Goal: Task Accomplishment & Management: Manage account settings

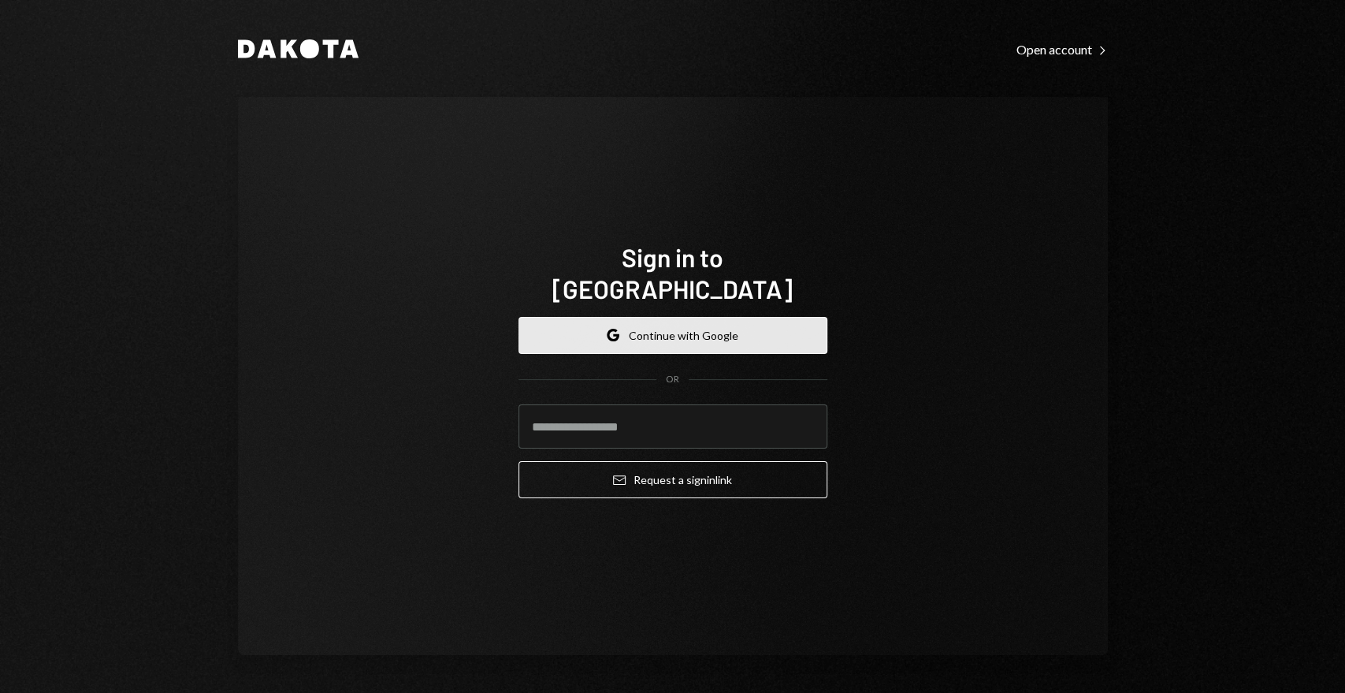
click at [698, 320] on button "Google Continue with Google" at bounding box center [673, 335] width 309 height 37
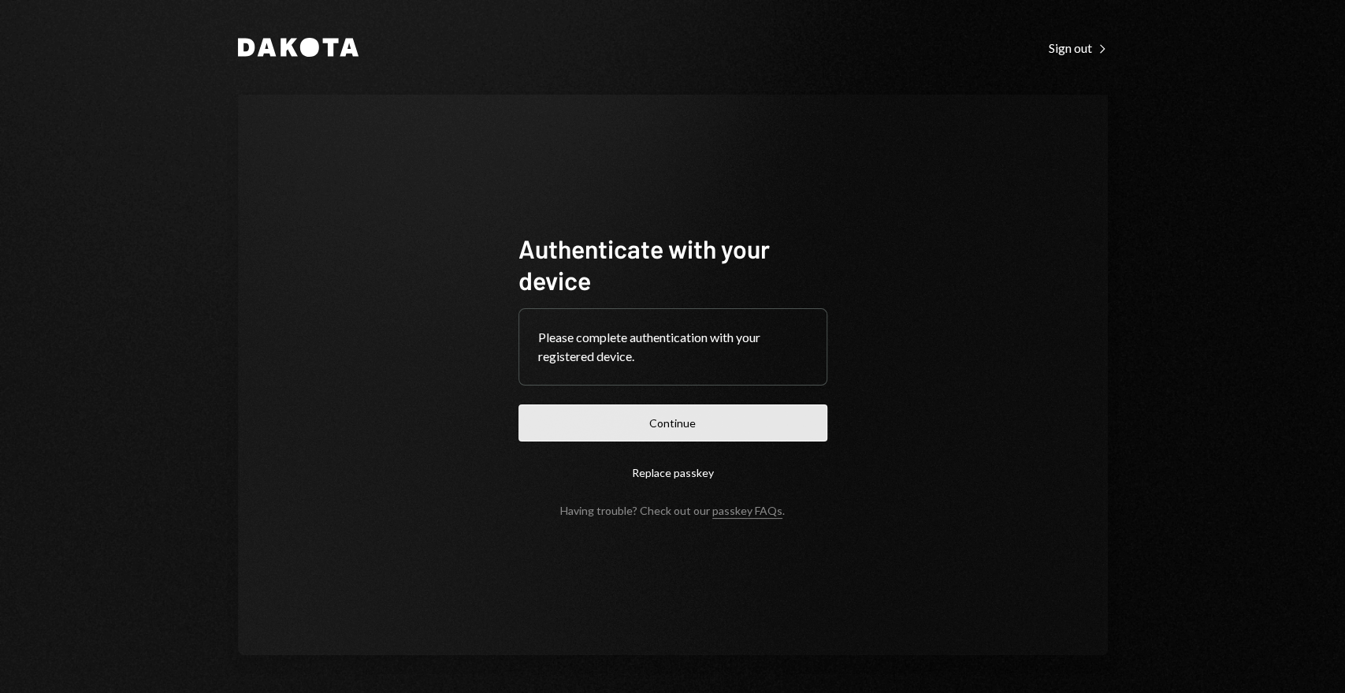
click at [701, 427] on button "Continue" at bounding box center [673, 422] width 309 height 37
click at [724, 428] on button "Continue" at bounding box center [673, 422] width 309 height 37
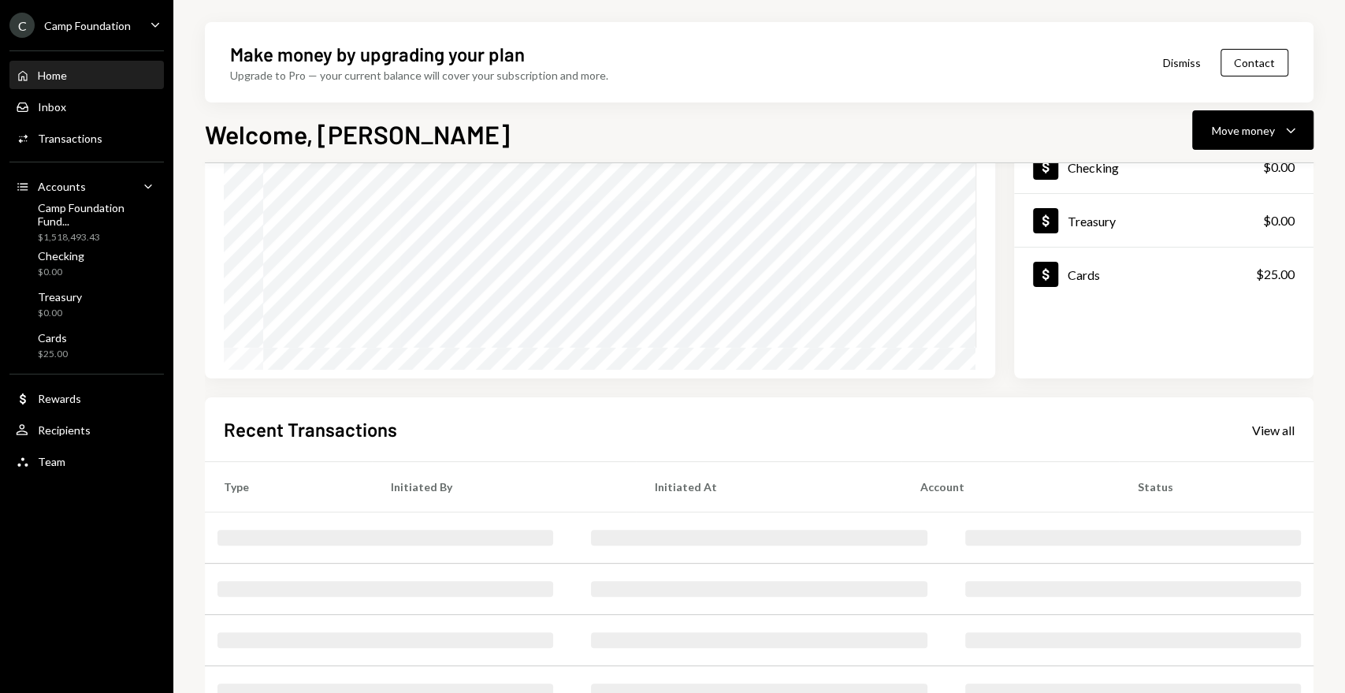
scroll to position [260, 0]
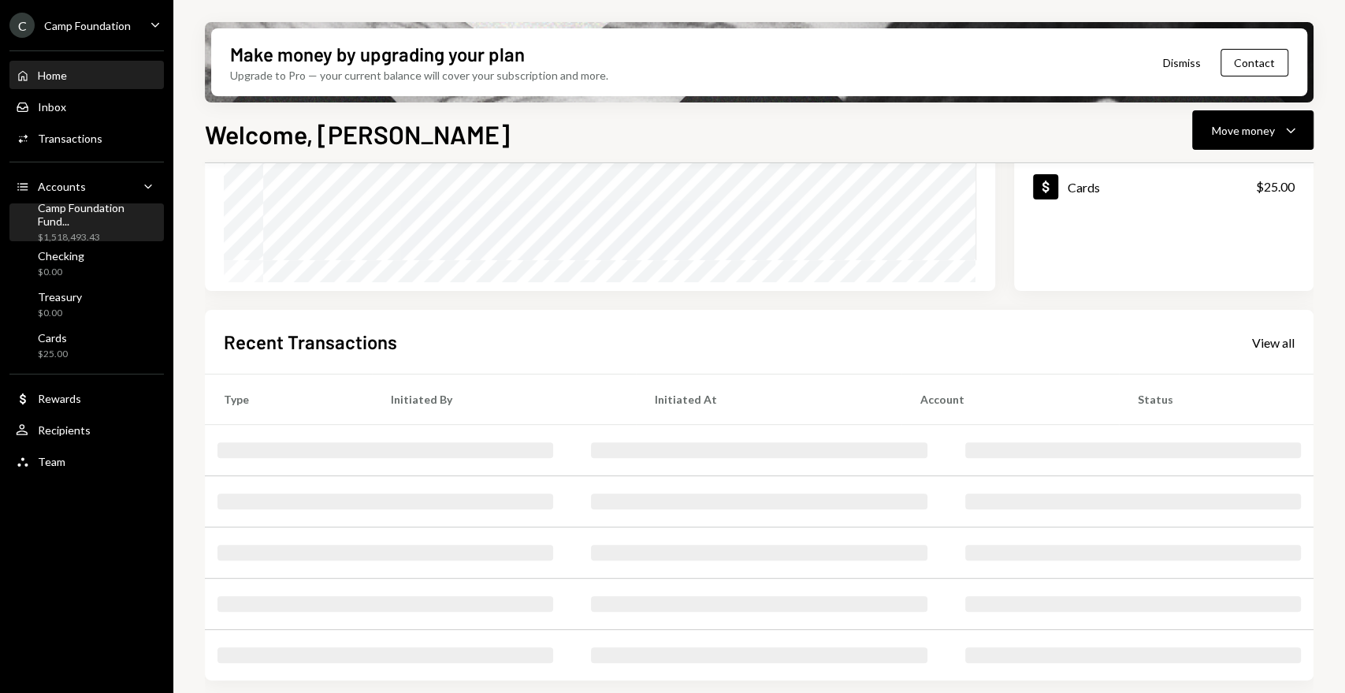
click at [101, 218] on div "Camp Foundation Fund..." at bounding box center [98, 214] width 120 height 27
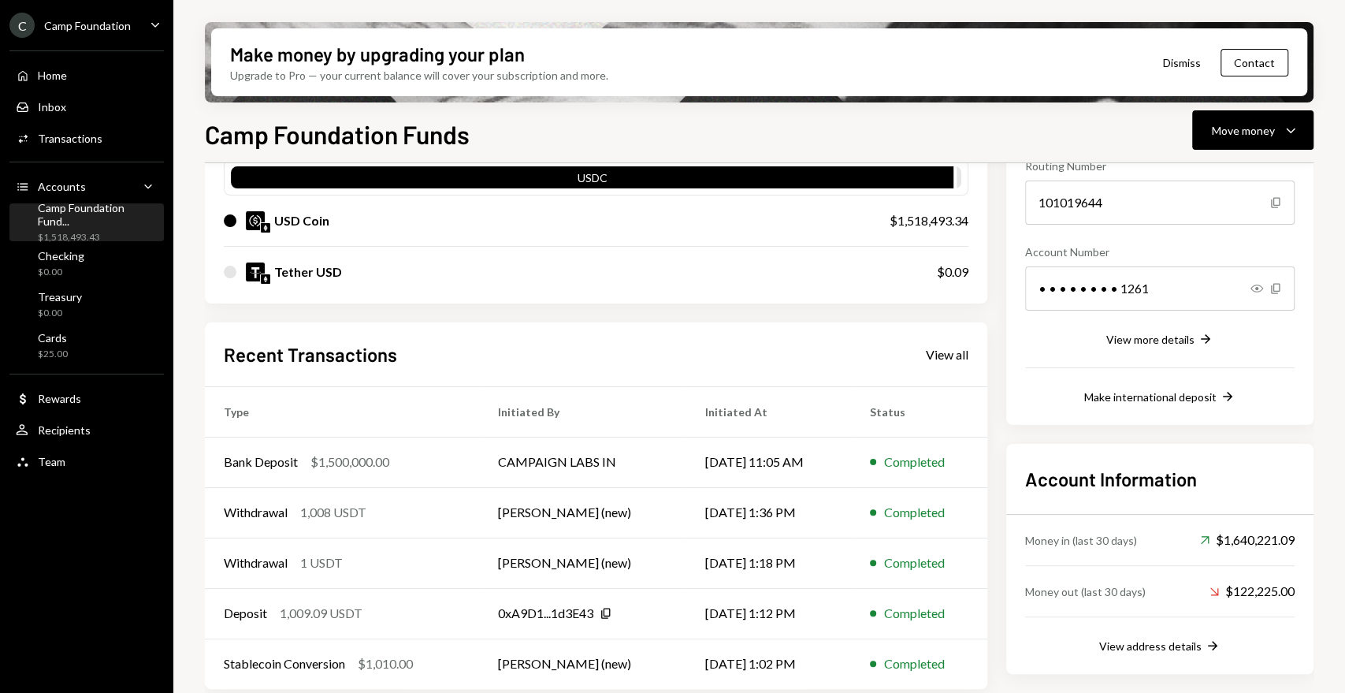
scroll to position [178, 0]
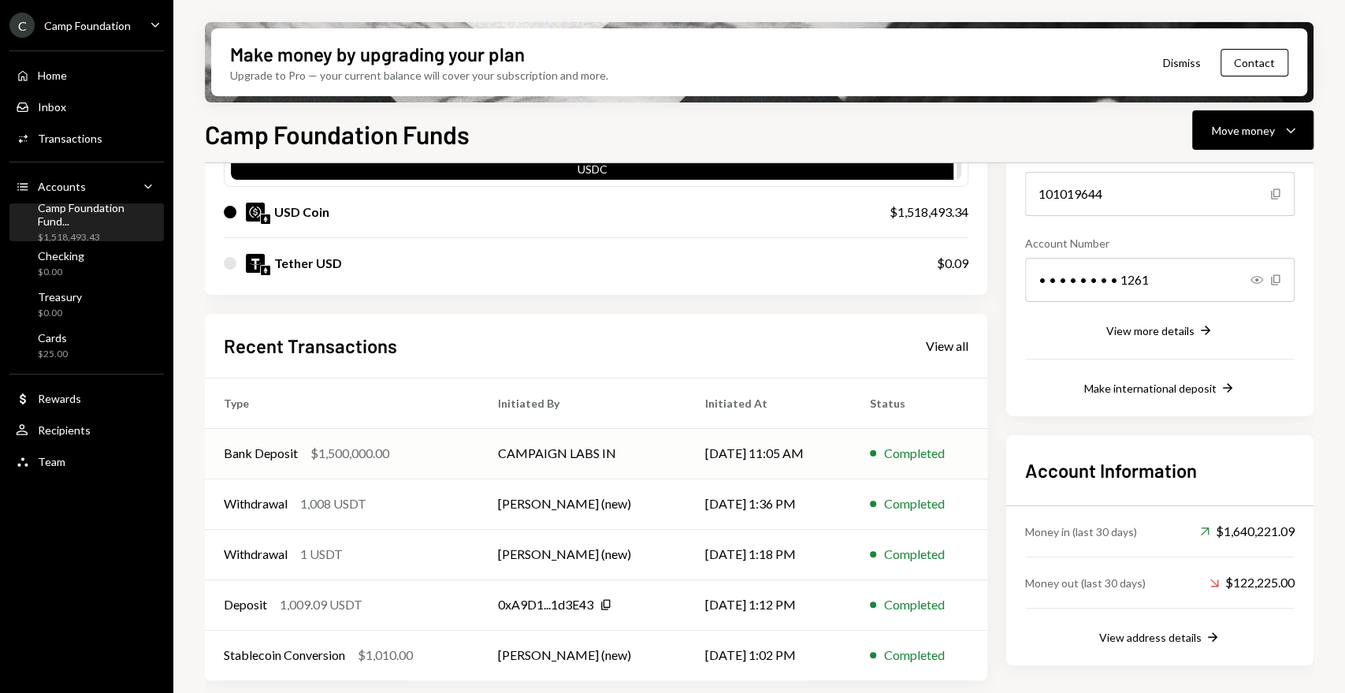
click at [270, 452] on div "Bank Deposit" at bounding box center [261, 453] width 74 height 19
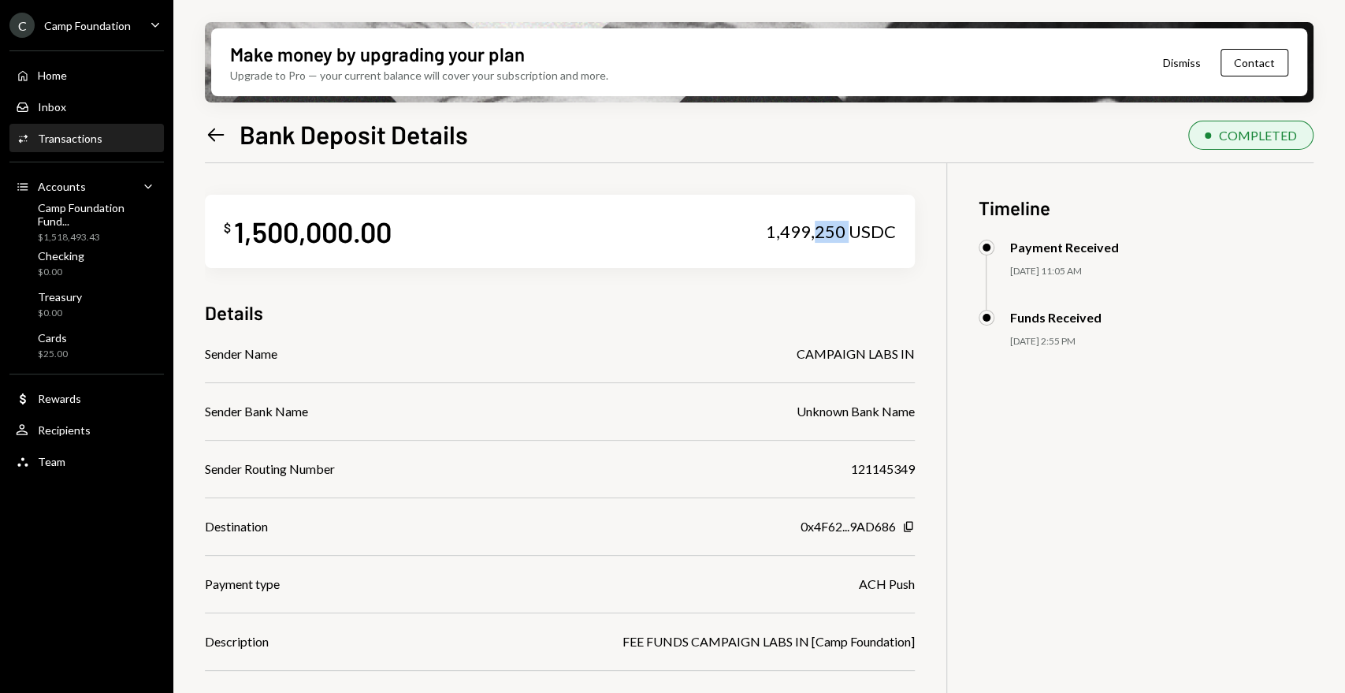
drag, startPoint x: 835, startPoint y: 232, endPoint x: 819, endPoint y: 231, distance: 15.8
click at [819, 231] on div "1,499,250 USDC" at bounding box center [831, 232] width 130 height 22
click at [825, 274] on div "$ 1,500,000.00 1,499,250 USDC Details Sender Name CAMPAIGN LABS IN Sender Bank …" at bounding box center [560, 464] width 710 height 603
drag, startPoint x: 848, startPoint y: 233, endPoint x: 770, endPoint y: 233, distance: 78.0
click at [770, 233] on div "1,499,250 USDC" at bounding box center [831, 232] width 130 height 22
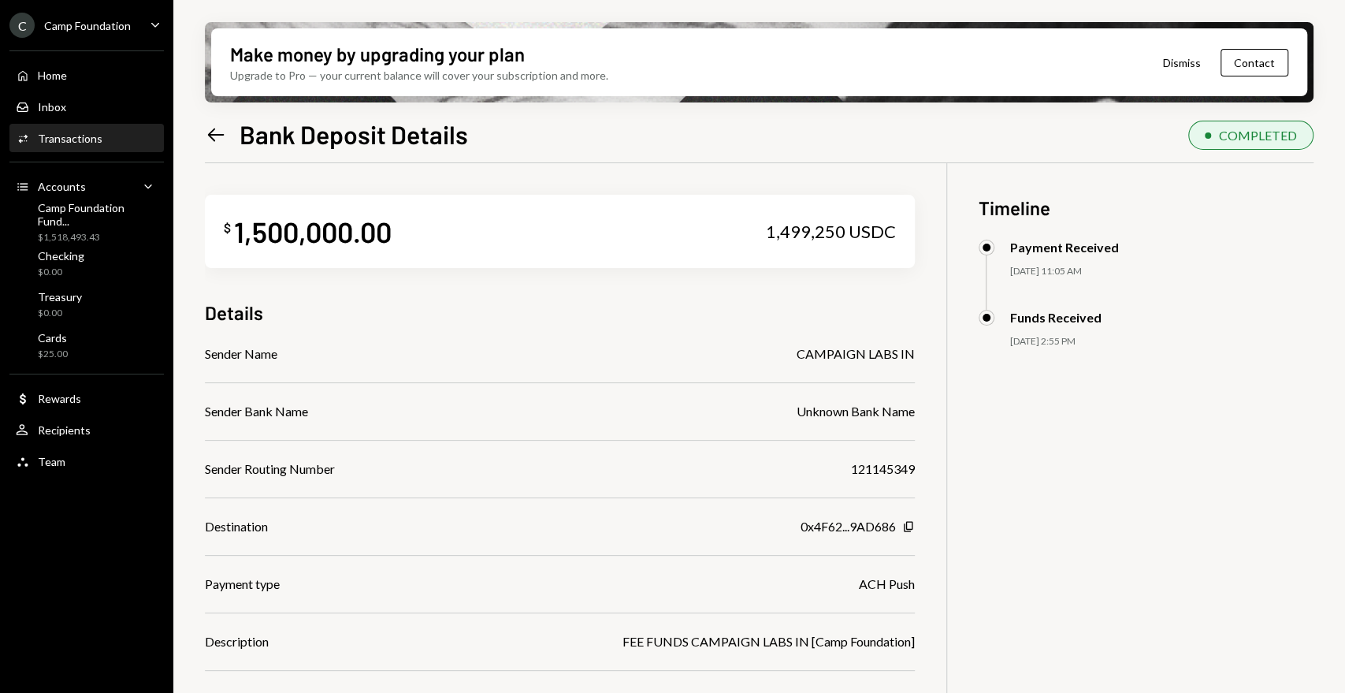
click at [779, 295] on div "$ 1,500,000.00 1,499,250 USDC Details Sender Name CAMPAIGN LABS IN Sender Bank …" at bounding box center [560, 464] width 710 height 603
click at [95, 213] on div "Camp Foundation Fund..." at bounding box center [98, 214] width 120 height 27
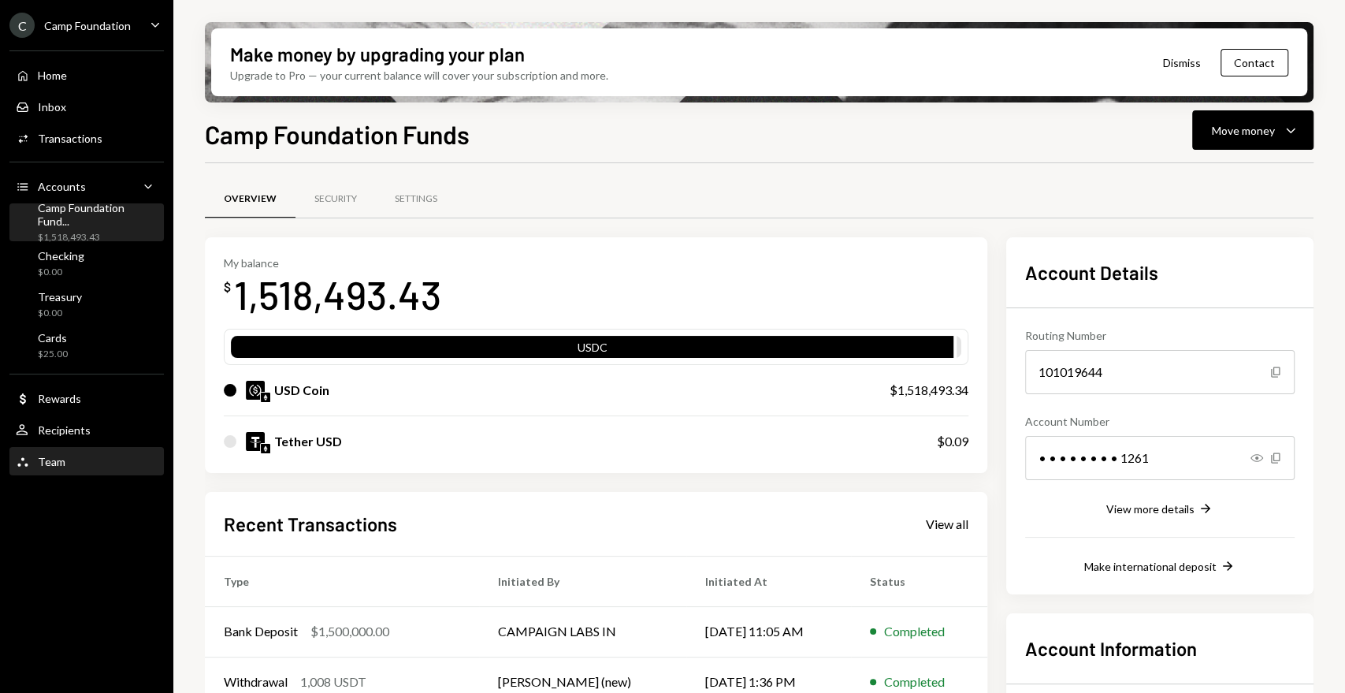
click at [69, 465] on div "Team Team" at bounding box center [87, 462] width 142 height 14
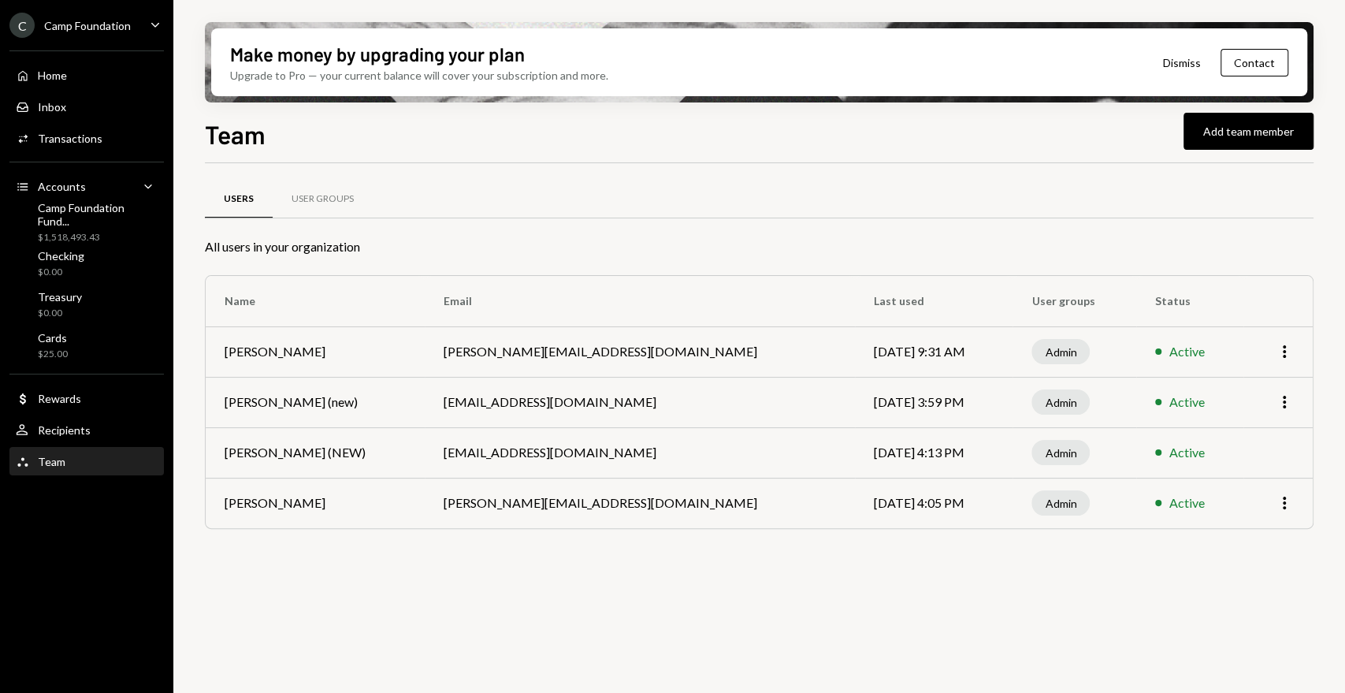
click at [832, 602] on div "Users User Groups All users in your organization Name Email Last used User grou…" at bounding box center [759, 437] width 1109 height 548
click at [651, 642] on div "Users User Groups All users in your organization Name Email Last used User grou…" at bounding box center [759, 437] width 1109 height 548
click at [1208, 139] on button "Add team member" at bounding box center [1249, 131] width 130 height 37
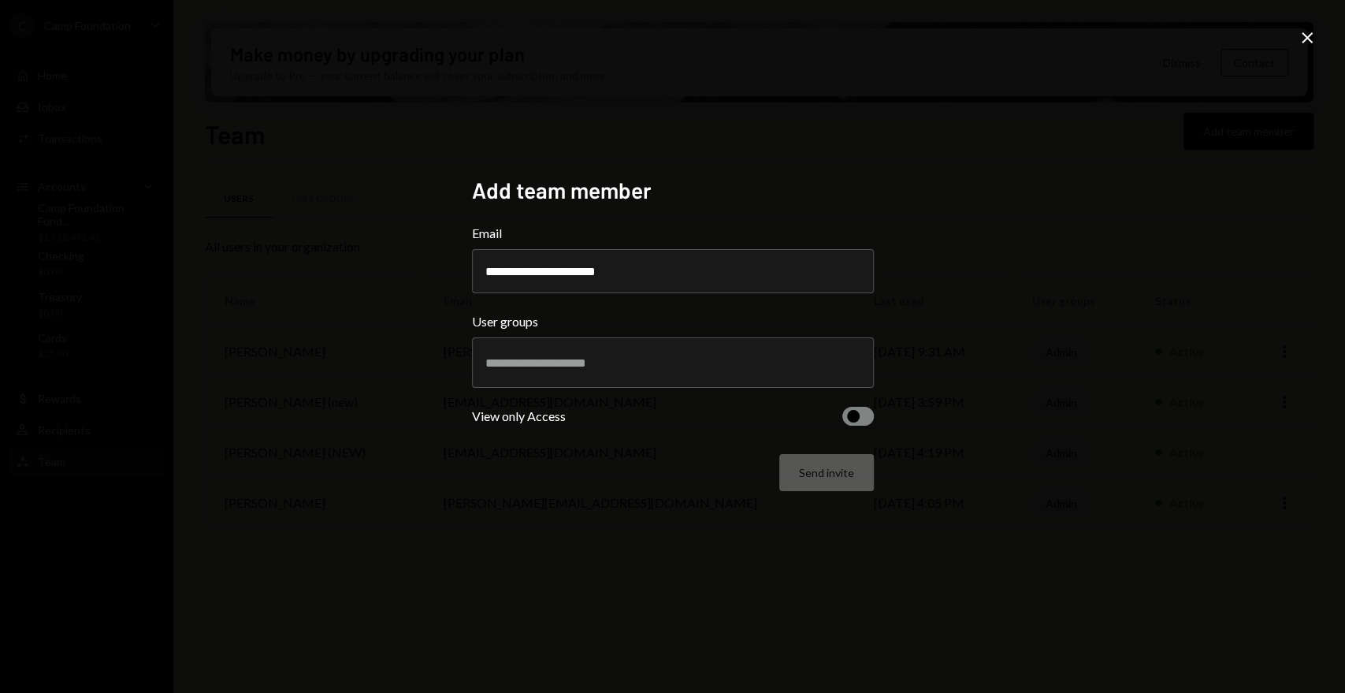
type input "**********"
click at [571, 369] on input "text" at bounding box center [672, 362] width 375 height 14
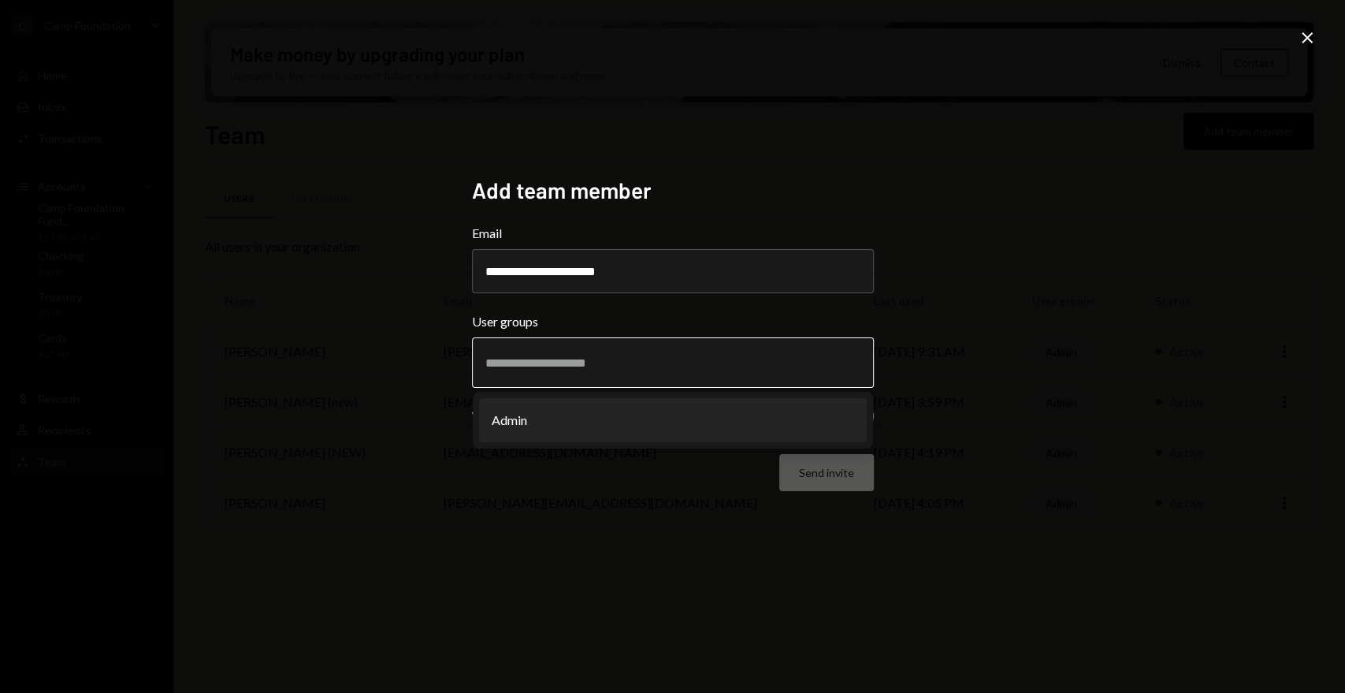
click at [590, 427] on li "Admin" at bounding box center [673, 420] width 388 height 44
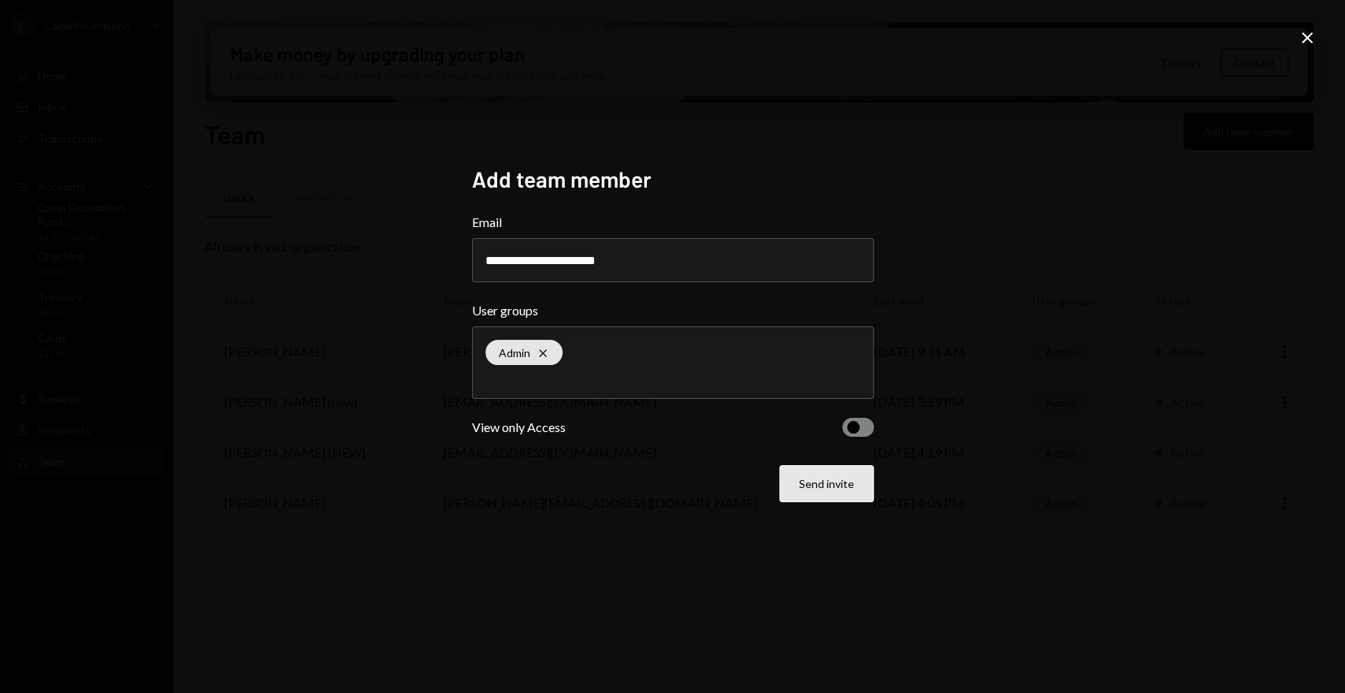
click at [839, 486] on button "Send invite" at bounding box center [826, 483] width 95 height 37
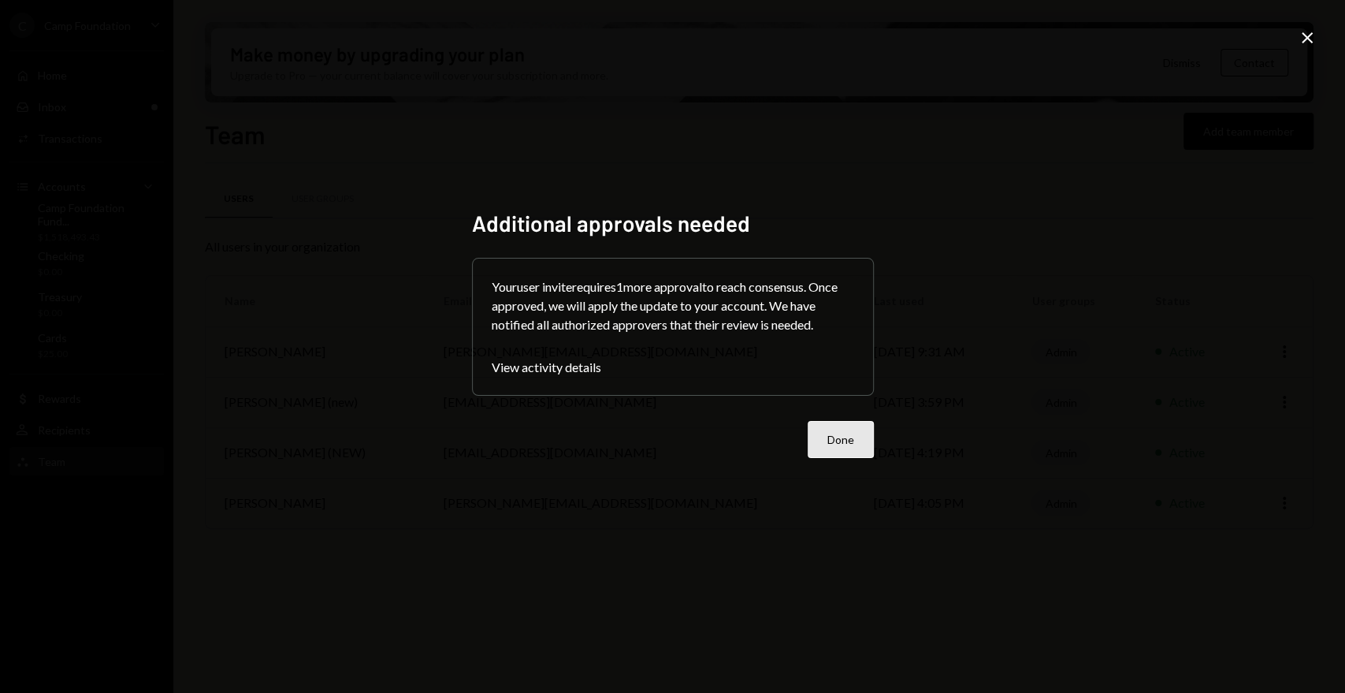
click at [846, 448] on button "Done" at bounding box center [841, 439] width 66 height 37
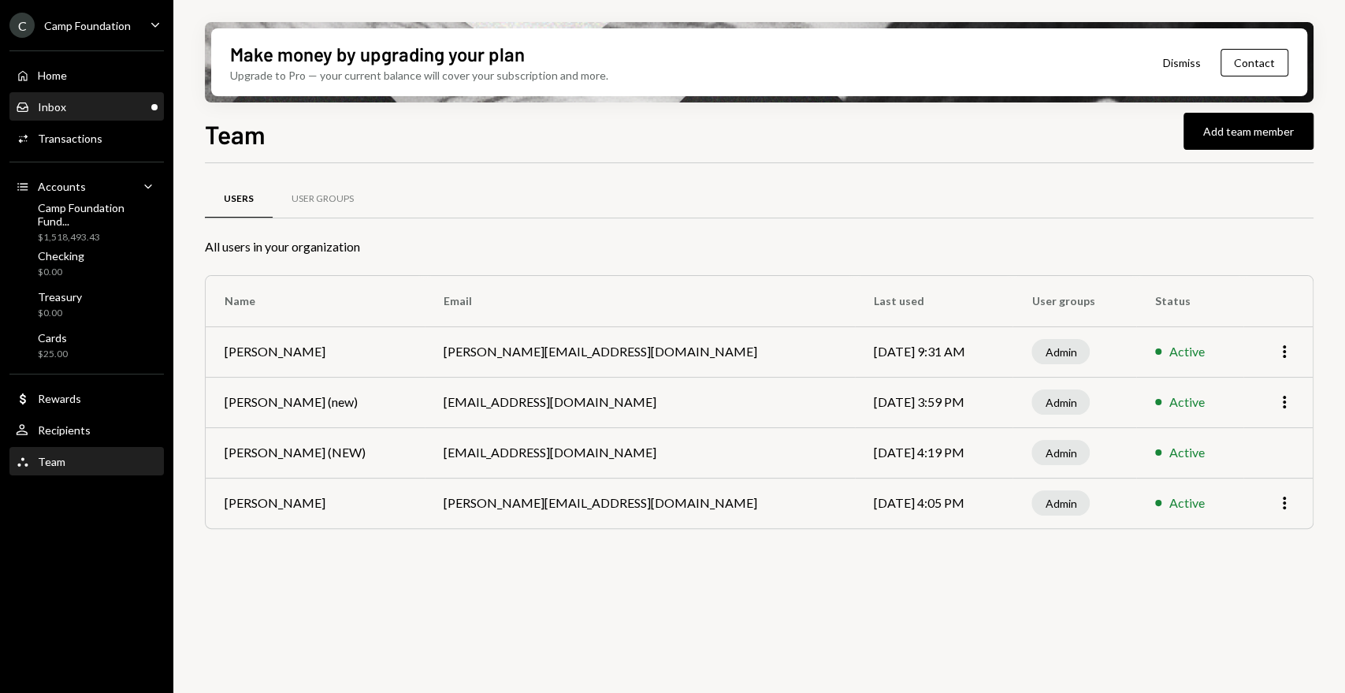
click at [115, 113] on div "Inbox Inbox" at bounding box center [87, 107] width 142 height 14
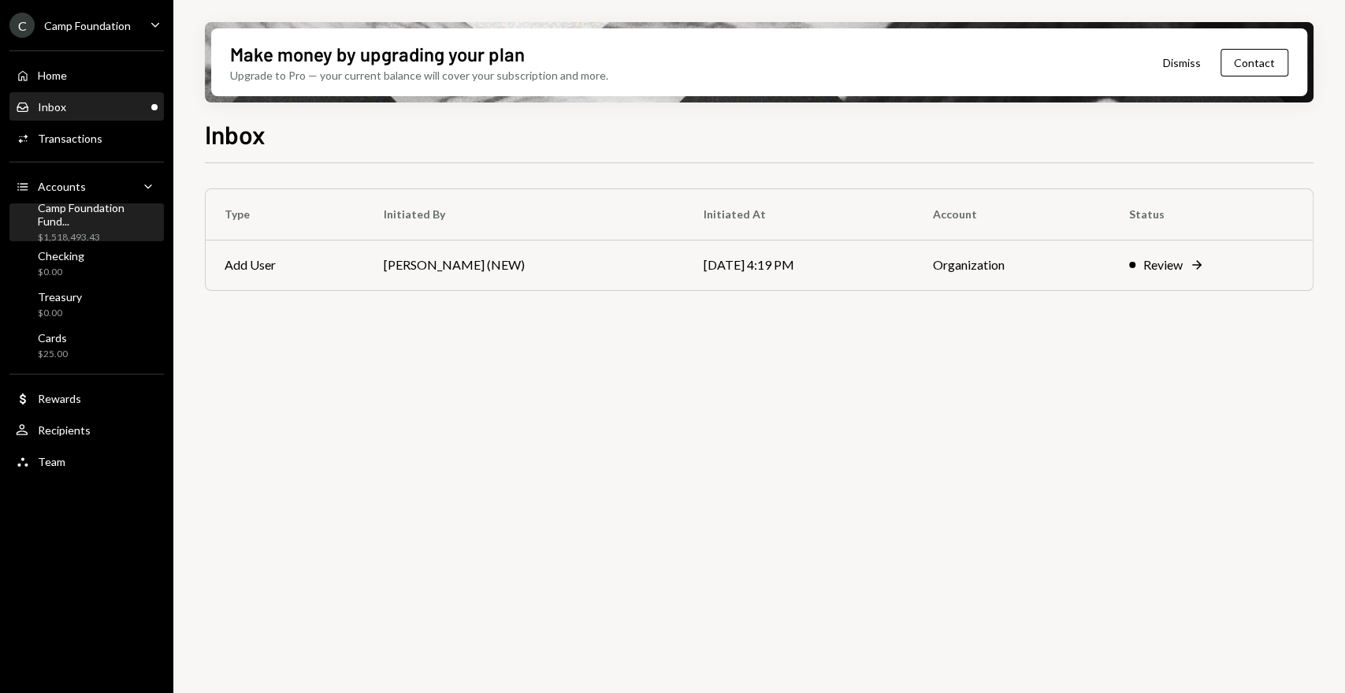
click at [118, 213] on div "Camp Foundation Fund..." at bounding box center [98, 214] width 120 height 27
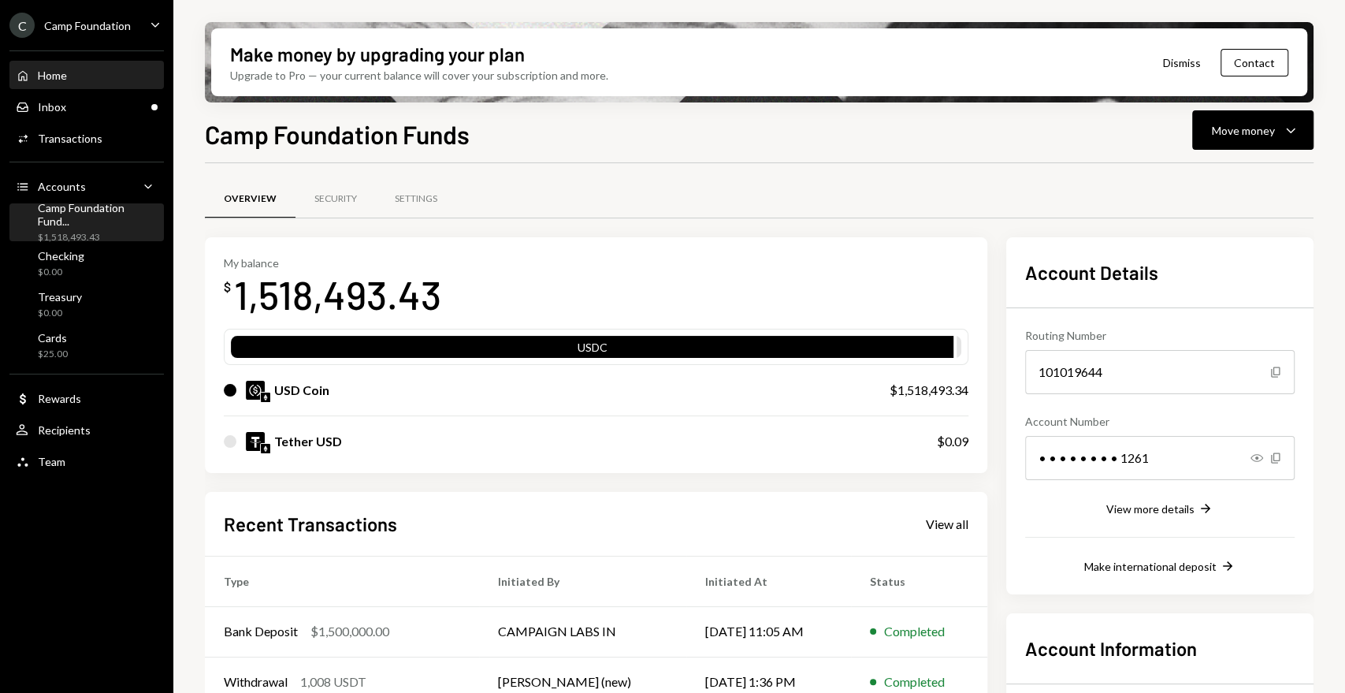
click at [76, 77] on div "Home Home" at bounding box center [87, 76] width 142 height 14
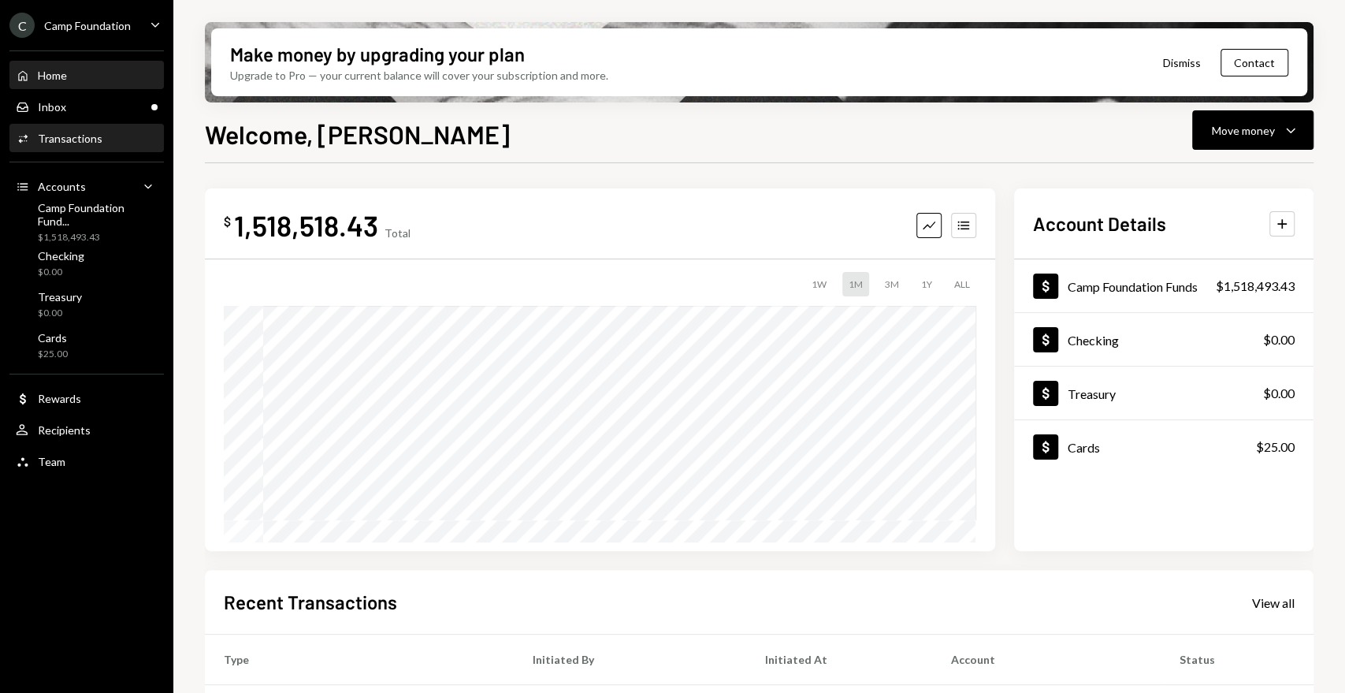
click at [95, 139] on div "Transactions" at bounding box center [70, 138] width 65 height 13
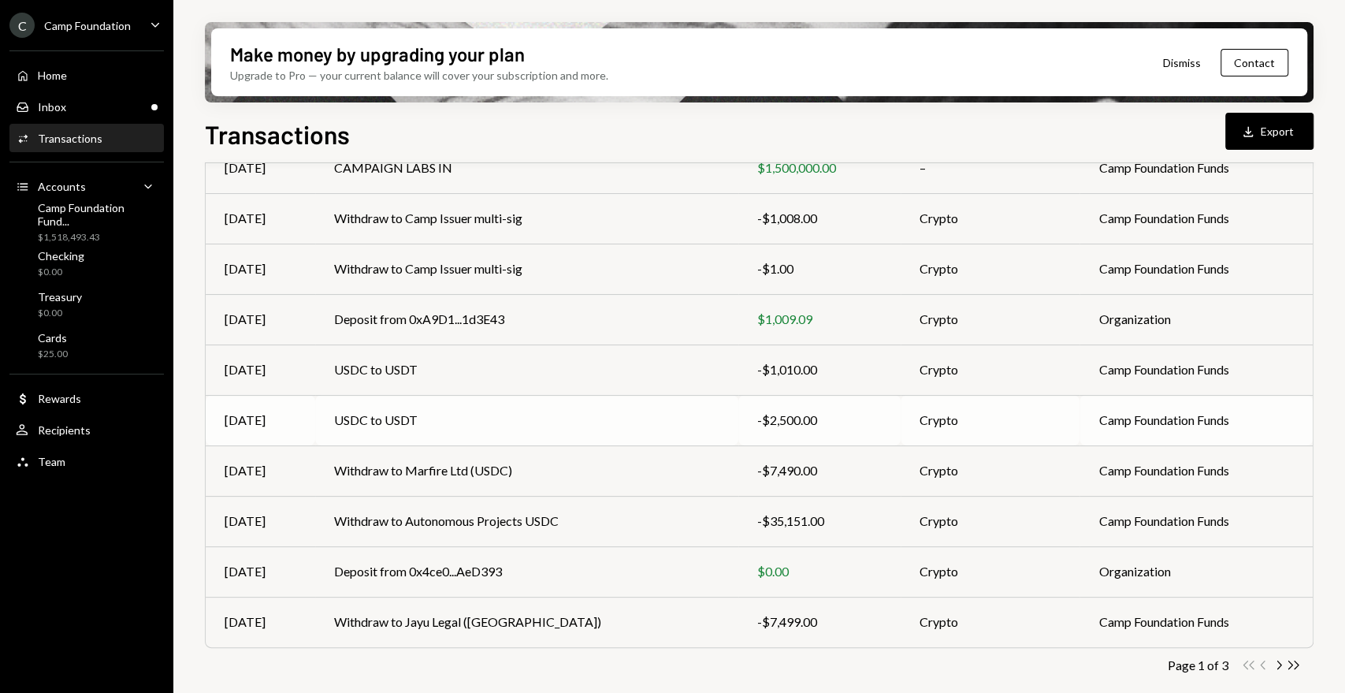
scroll to position [205, 0]
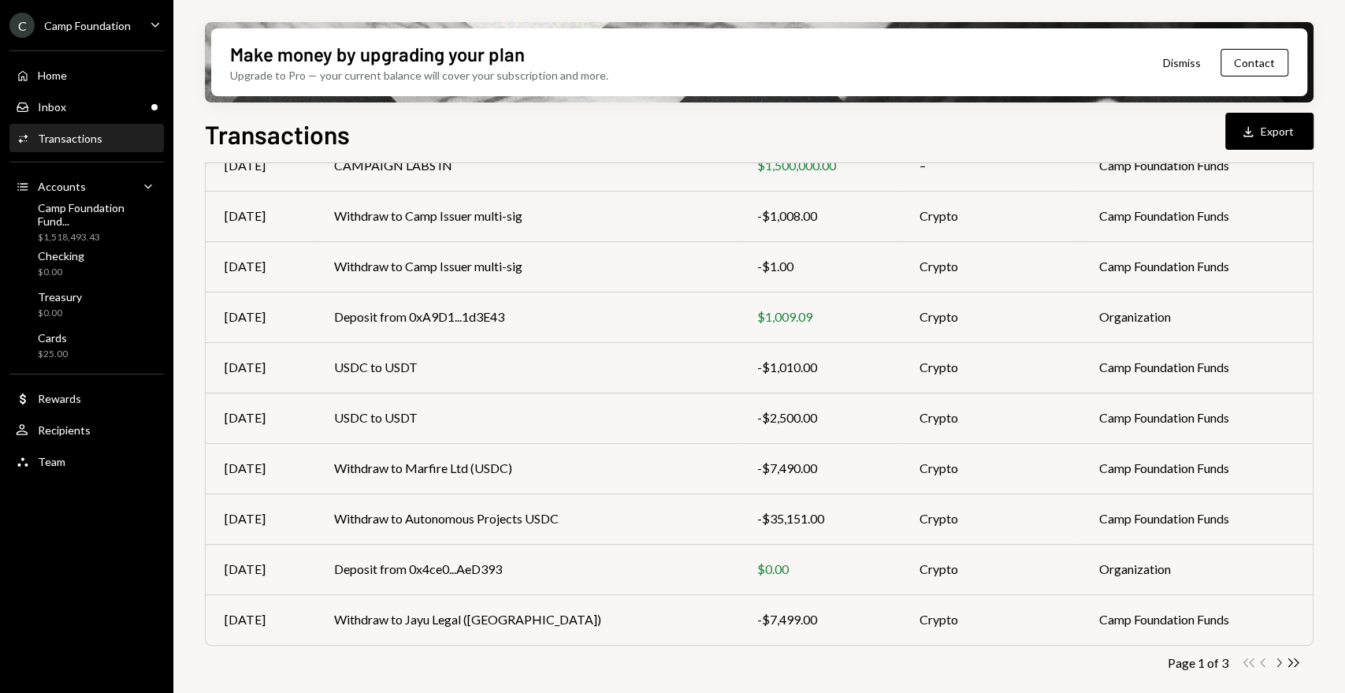
click at [1278, 662] on icon "Chevron Right" at bounding box center [1278, 662] width 15 height 15
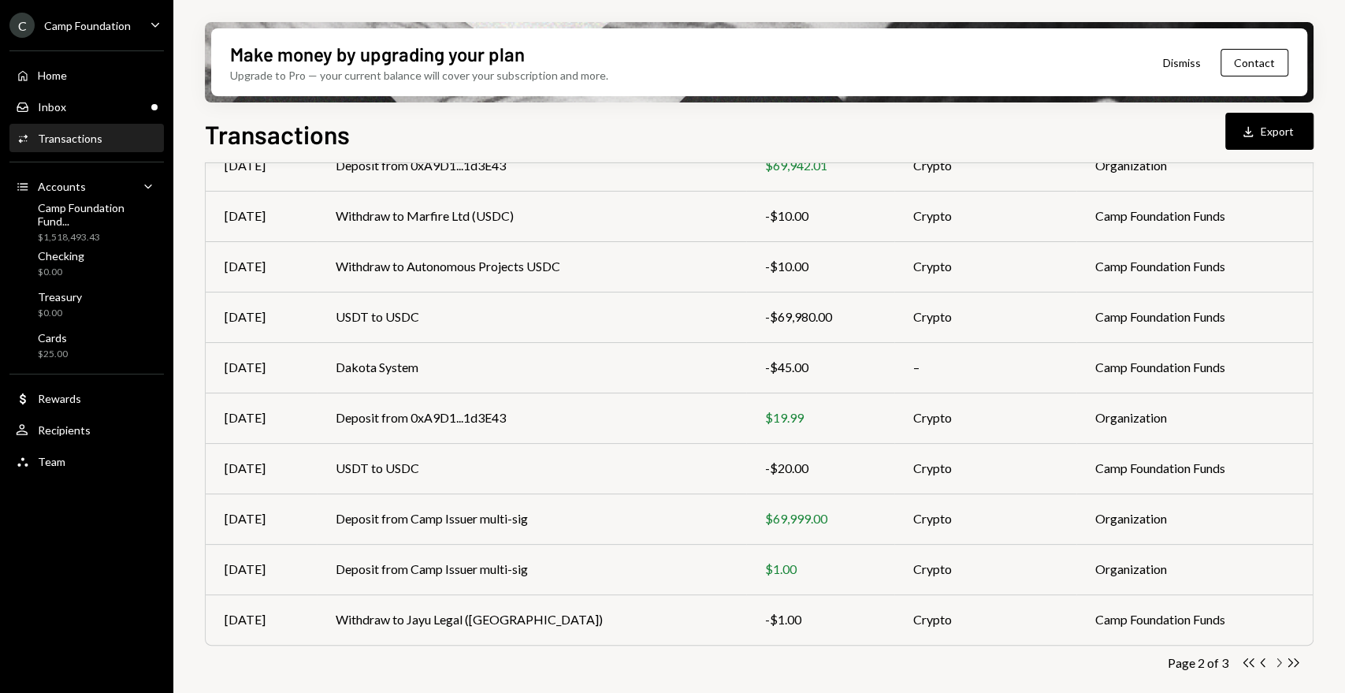
click at [1278, 661] on icon "Chevron Right" at bounding box center [1278, 662] width 15 height 15
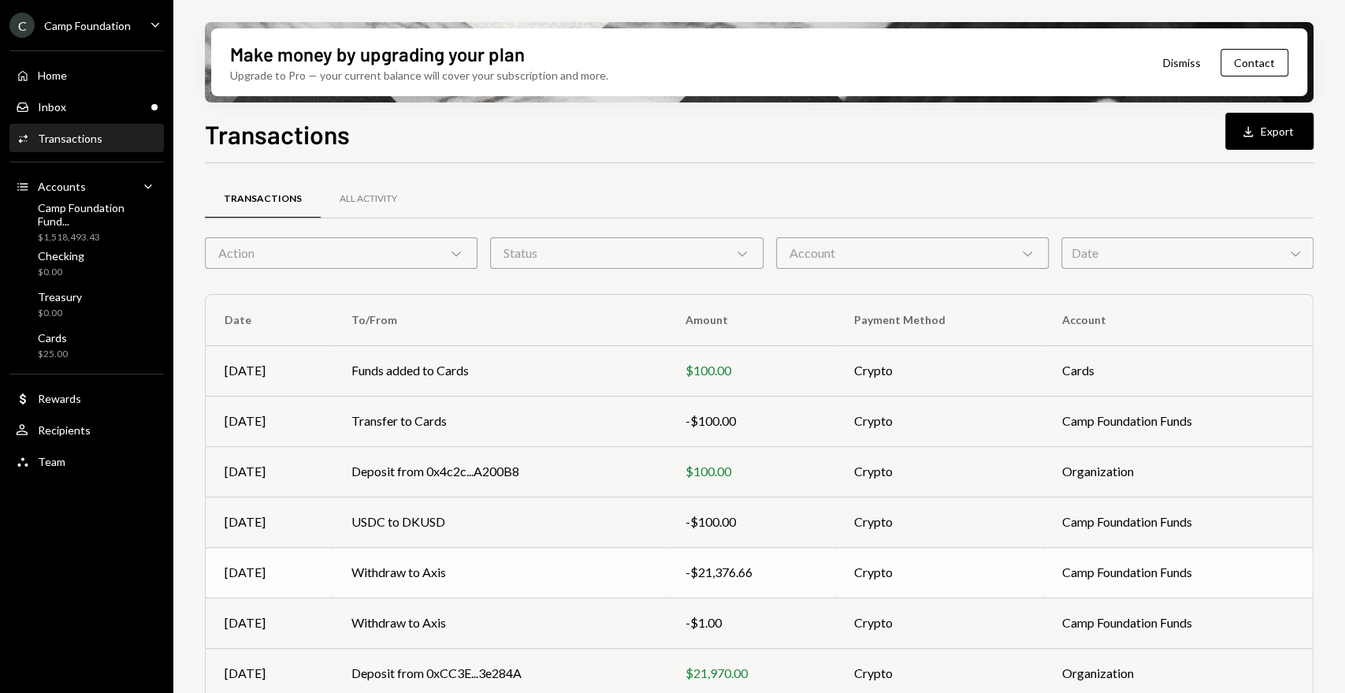
scroll to position [104, 0]
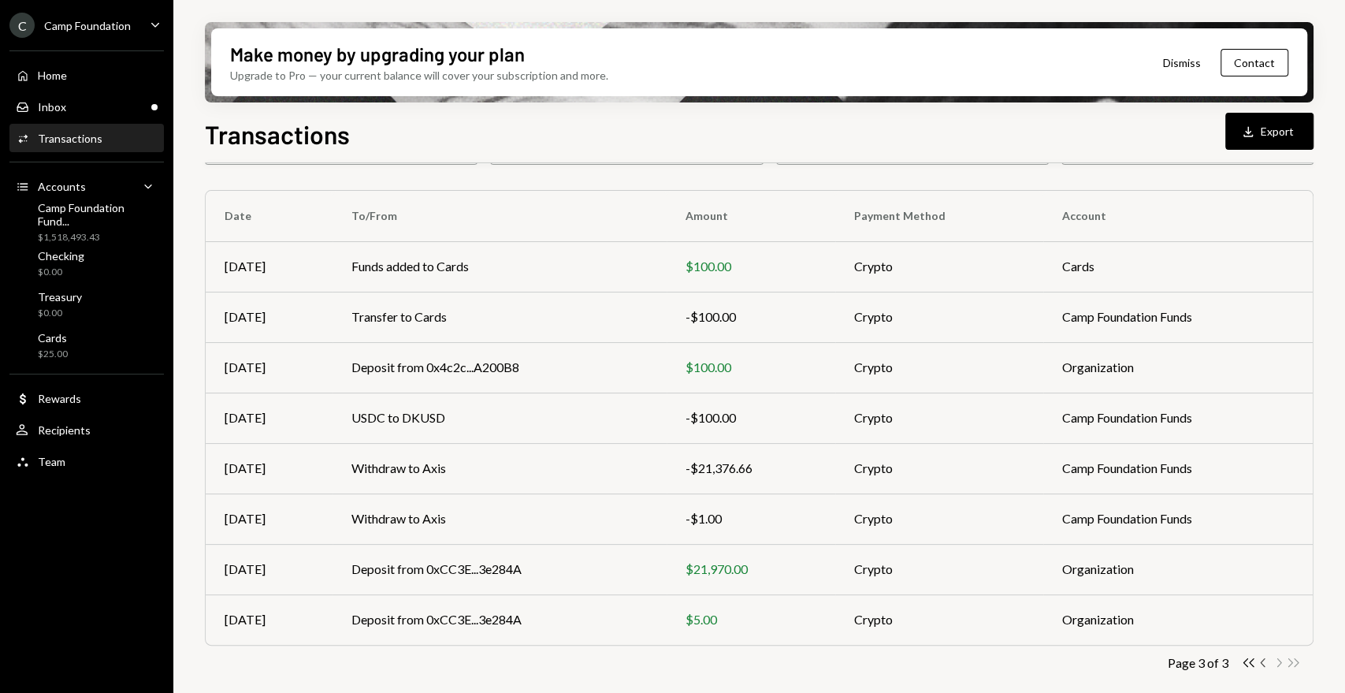
click at [1258, 658] on icon "Chevron Left" at bounding box center [1263, 662] width 15 height 15
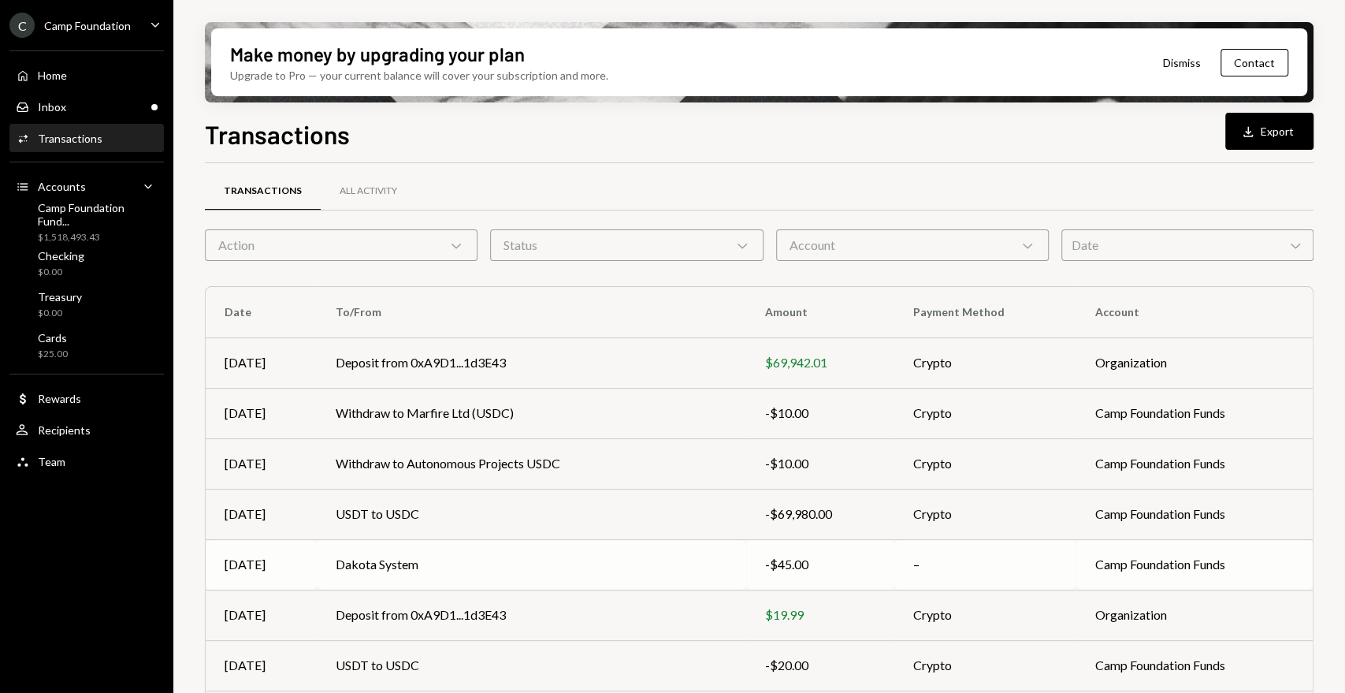
scroll to position [0, 0]
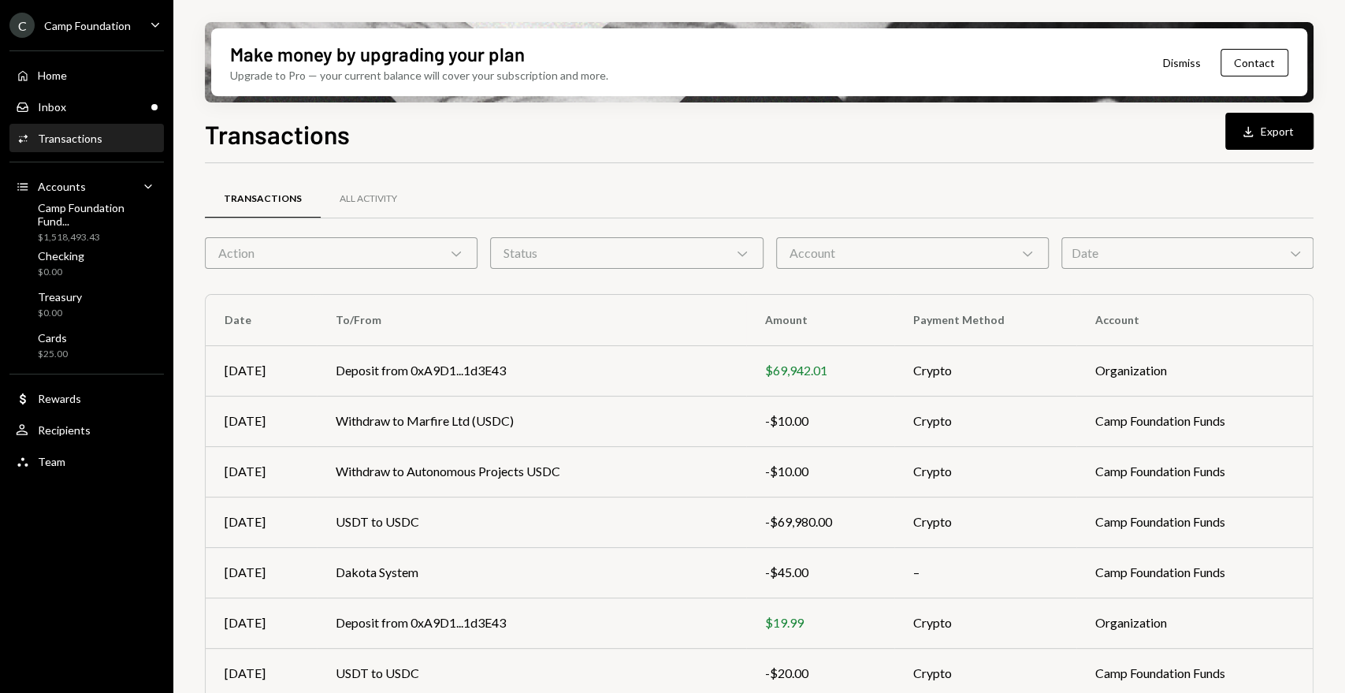
click at [599, 130] on div "Transactions Download Export" at bounding box center [759, 132] width 1109 height 35
click at [51, 81] on div "Home" at bounding box center [52, 75] width 29 height 13
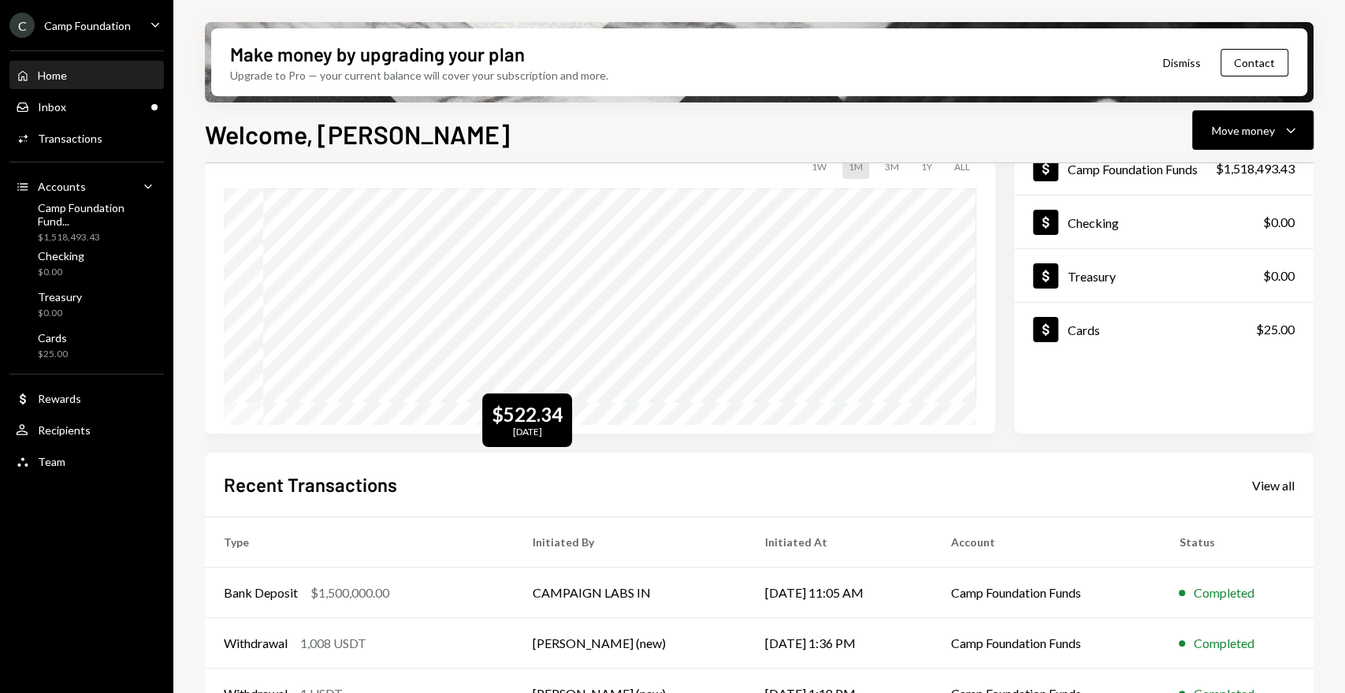
scroll to position [257, 0]
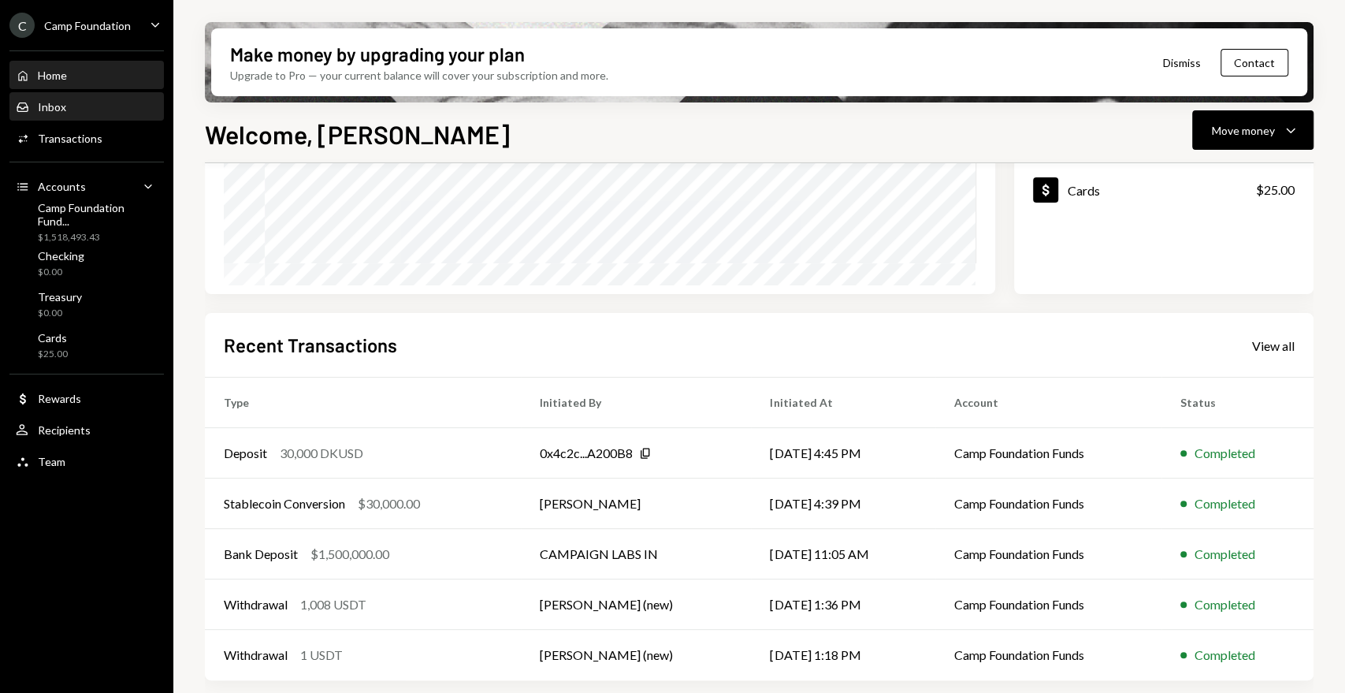
click at [64, 108] on div "Inbox" at bounding box center [52, 106] width 28 height 13
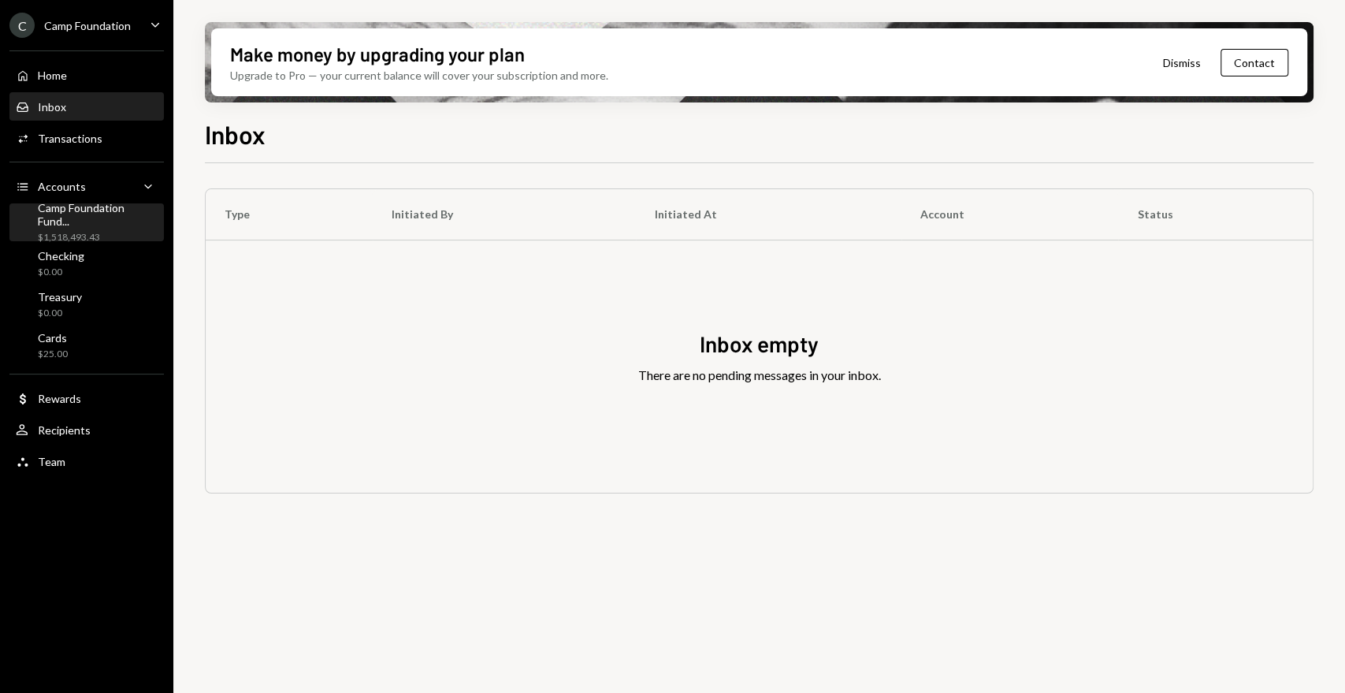
click at [77, 221] on div "Camp Foundation Fund... $1,518,493.43" at bounding box center [98, 222] width 120 height 43
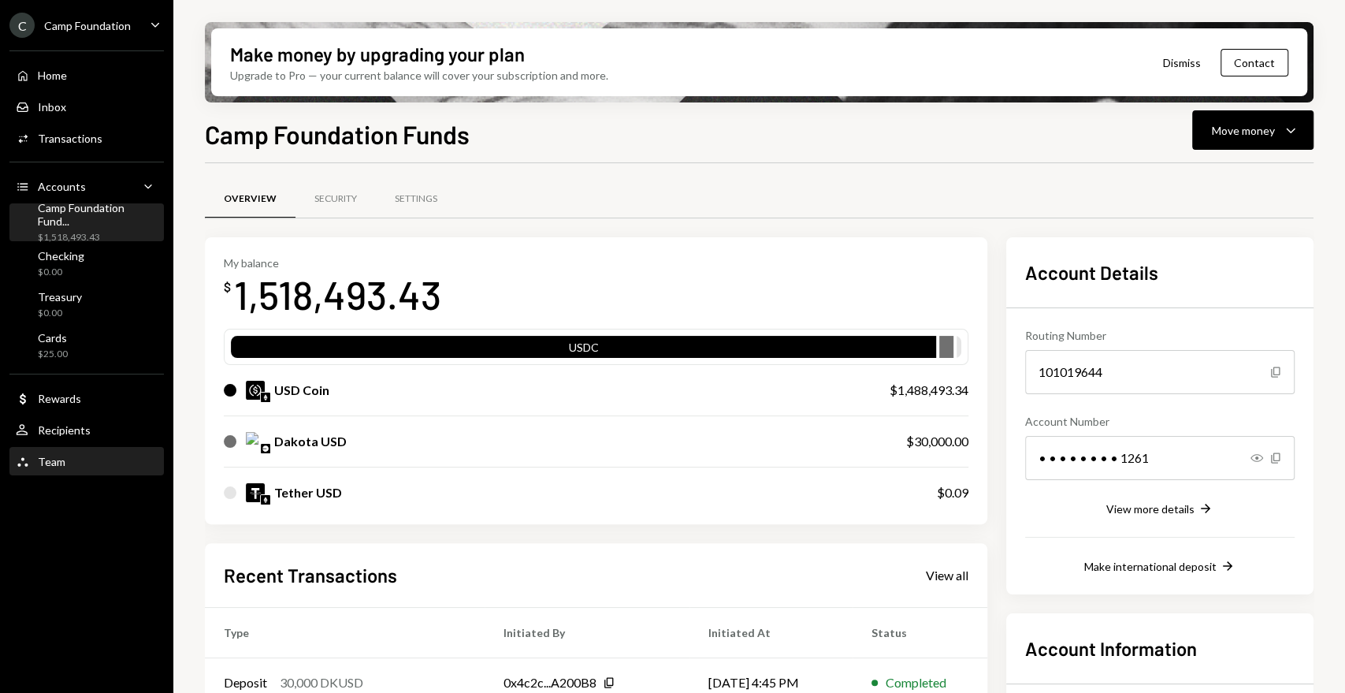
click at [66, 452] on div "Team Team" at bounding box center [87, 461] width 142 height 27
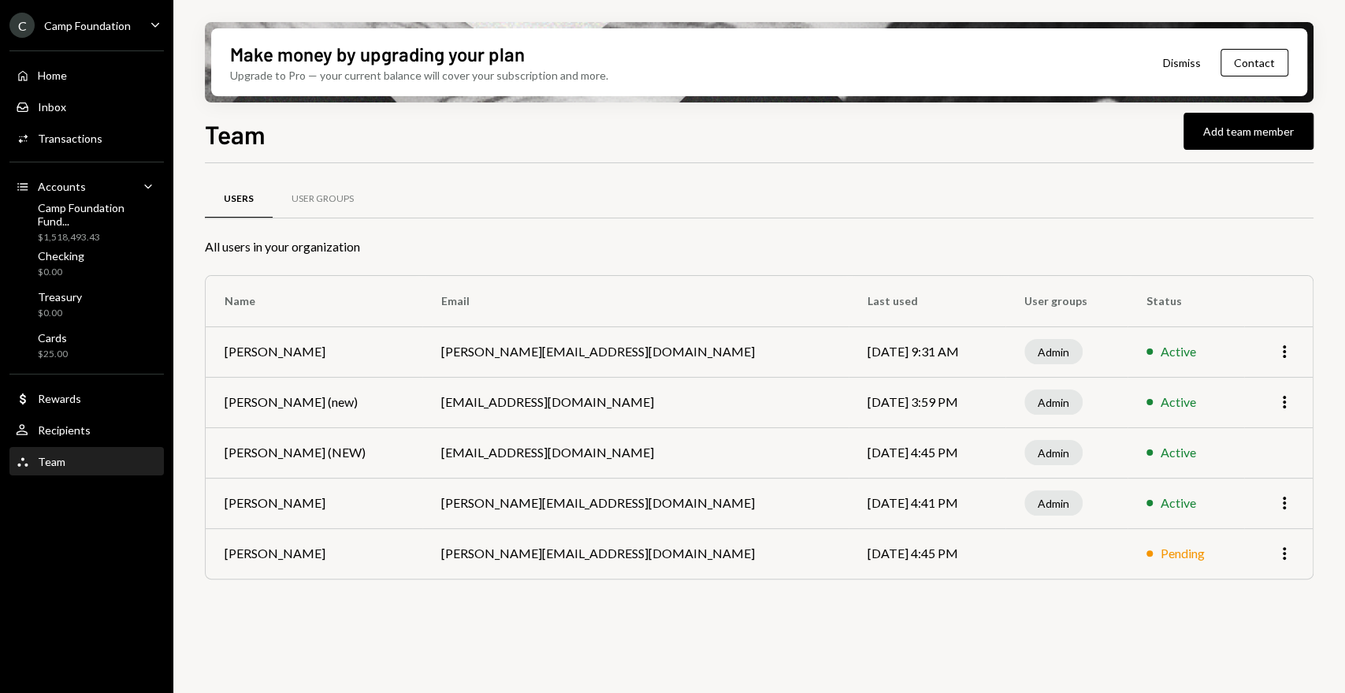
click at [91, 203] on link "Camp Foundation Fund... $1,518,493.43" at bounding box center [86, 222] width 154 height 38
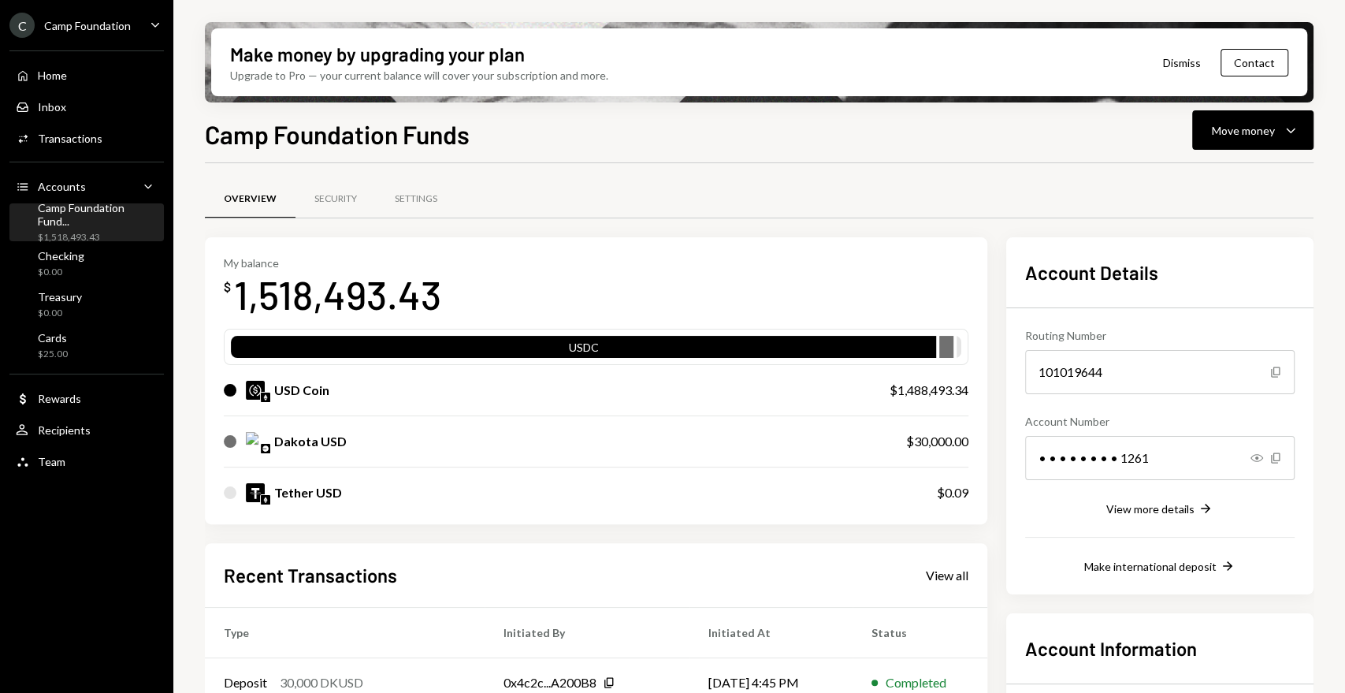
click at [91, 209] on div "Camp Foundation Fund..." at bounding box center [98, 214] width 120 height 27
click at [421, 200] on div "Settings" at bounding box center [416, 198] width 43 height 13
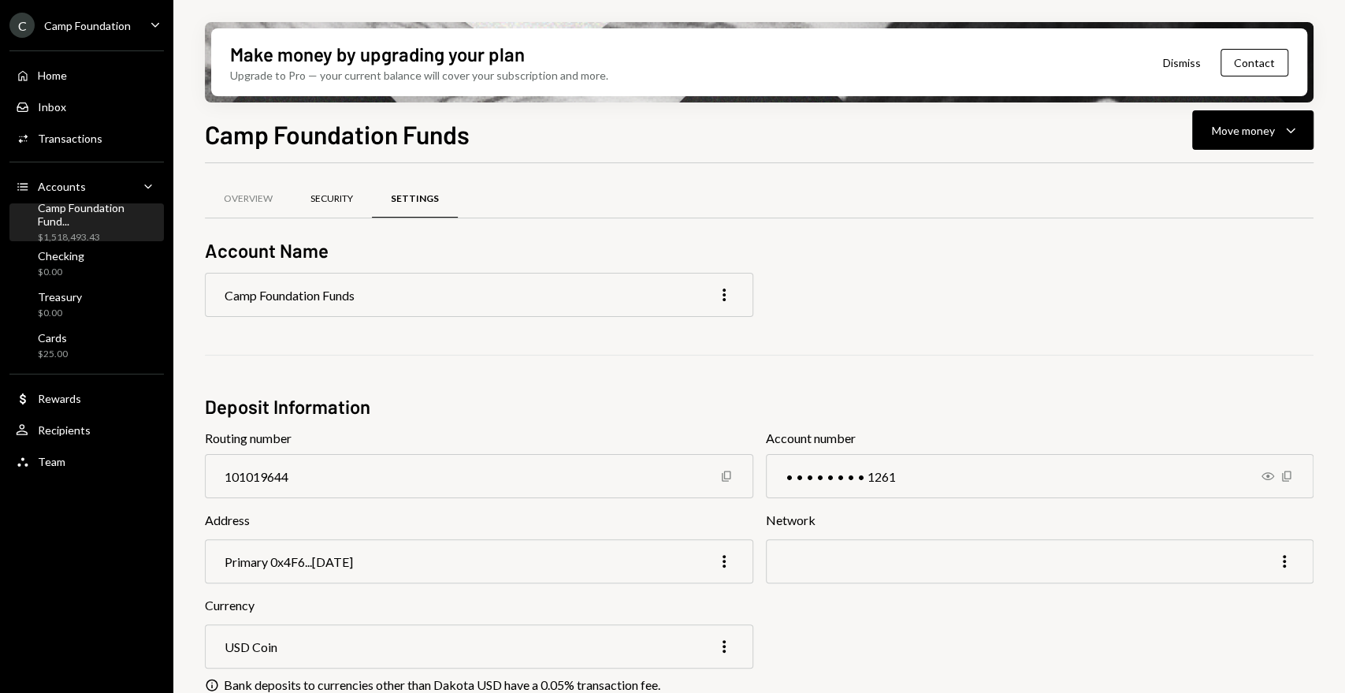
click at [324, 195] on div "Security" at bounding box center [332, 198] width 43 height 13
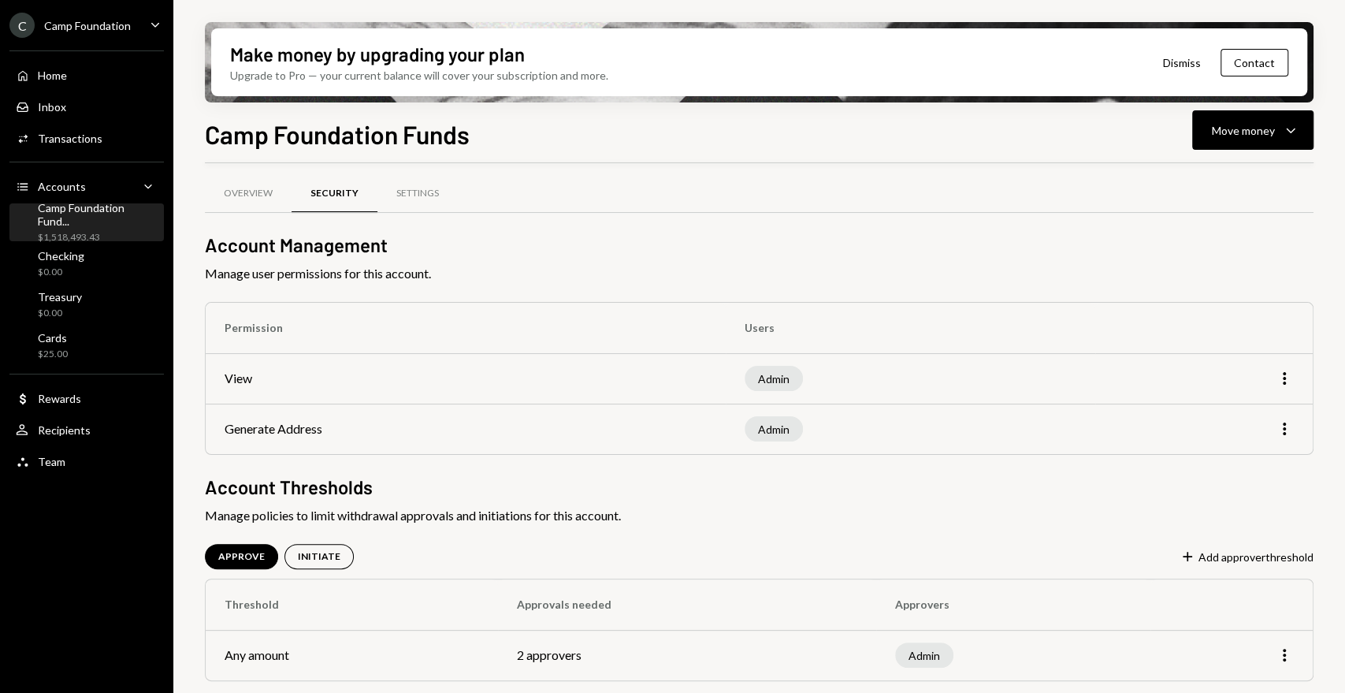
scroll to position [6, 0]
click at [54, 83] on div "Home Home" at bounding box center [87, 75] width 142 height 27
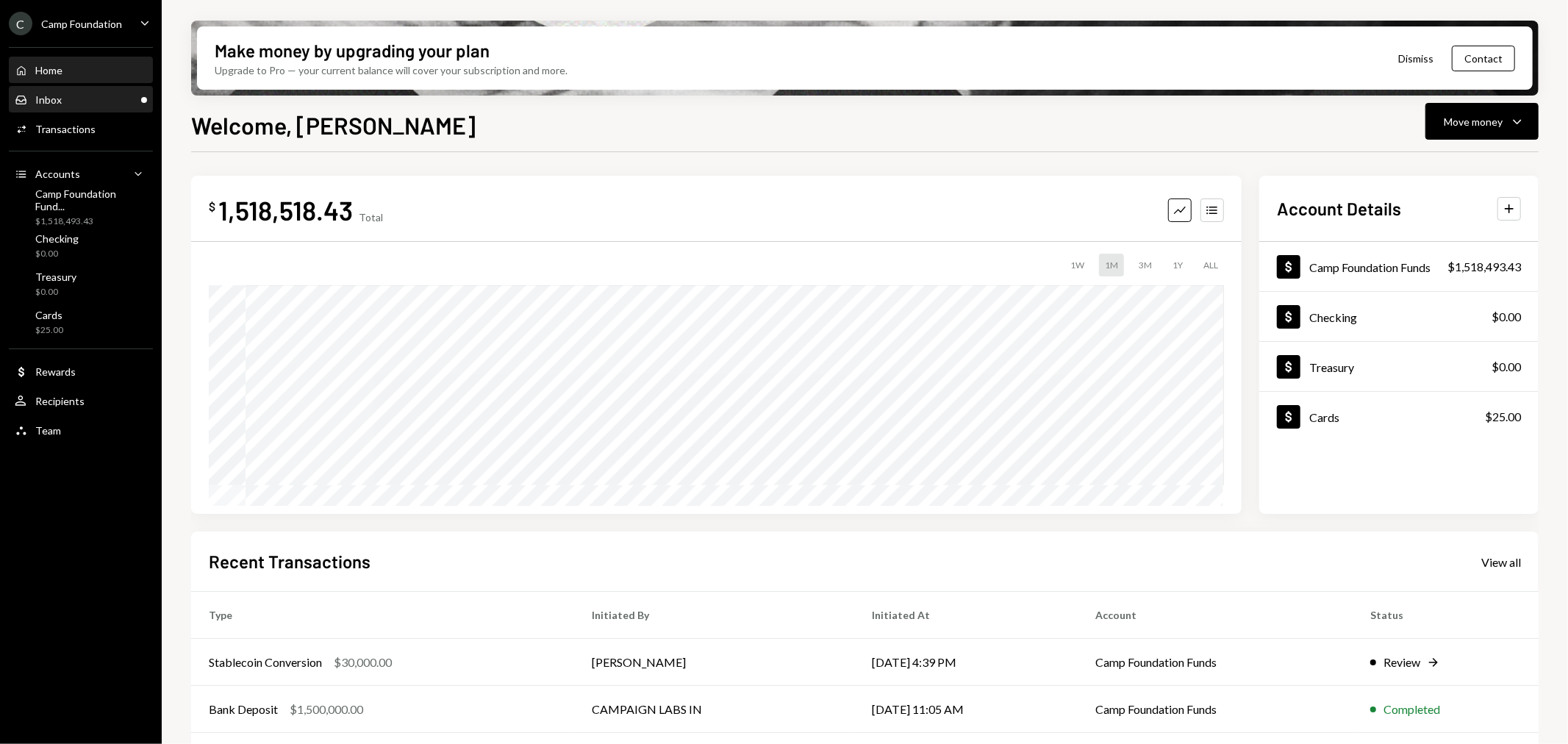
click at [86, 103] on div "Inbox Inbox" at bounding box center [81, 100] width 132 height 13
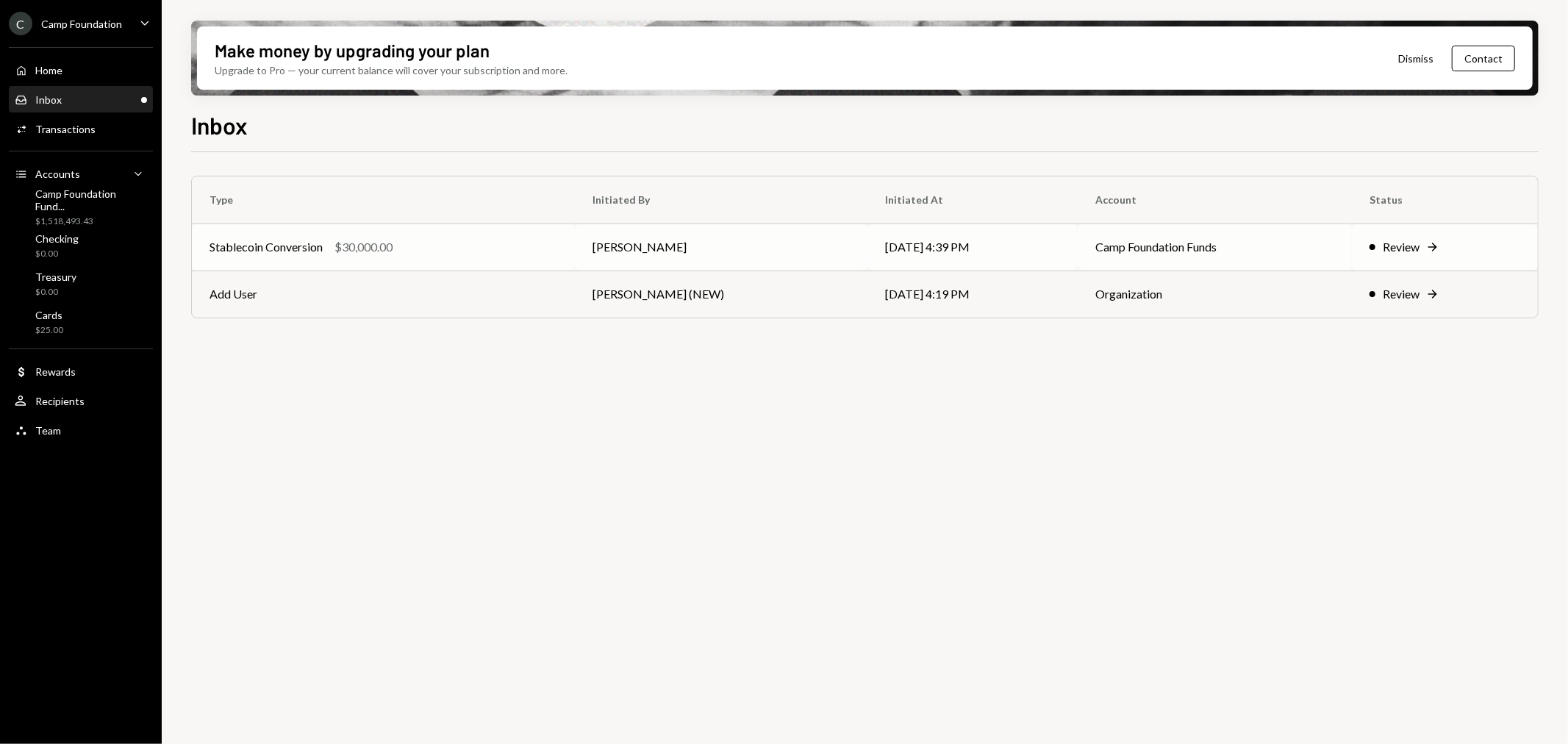
click at [260, 248] on div "Stablecoin Conversion" at bounding box center [266, 246] width 113 height 18
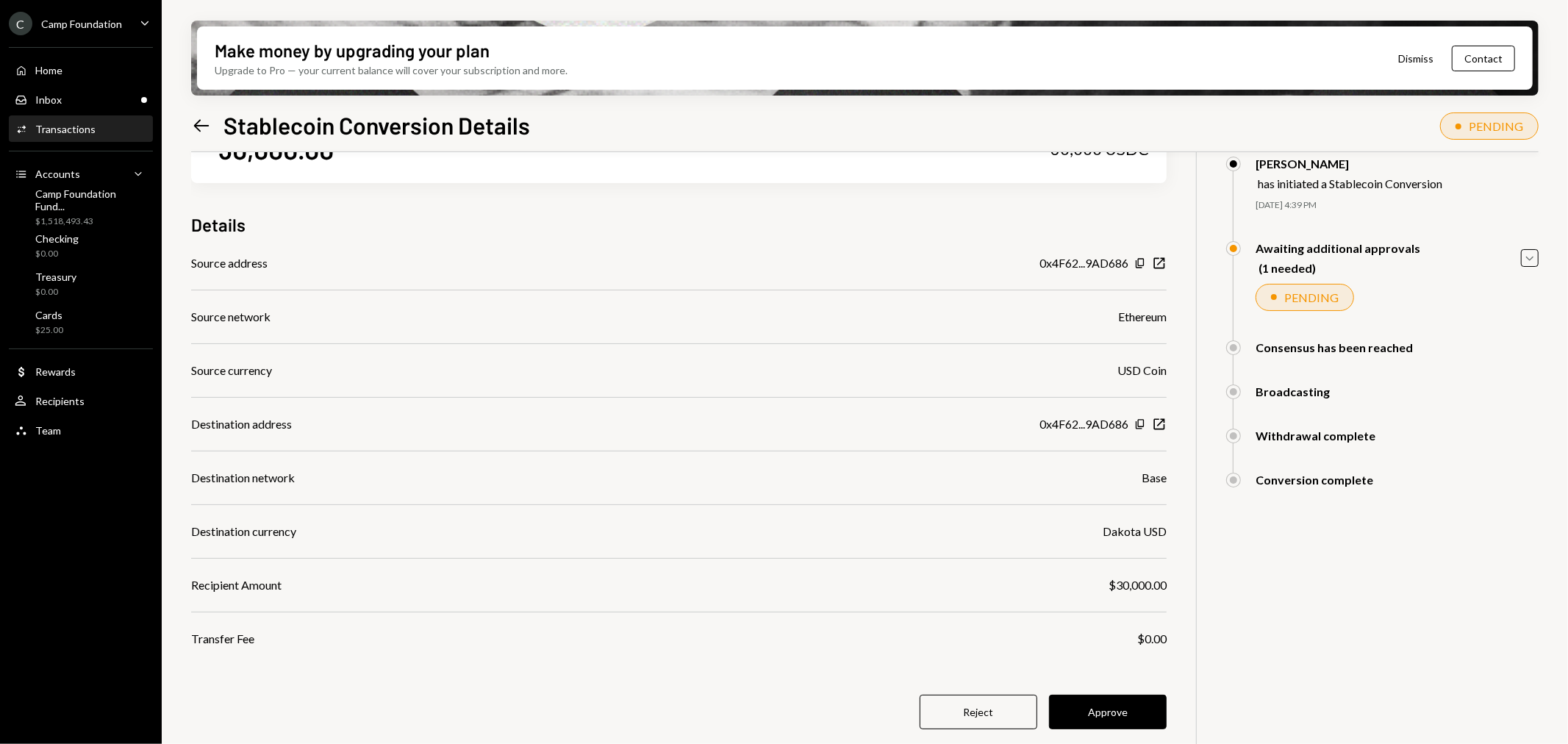
scroll to position [117, 0]
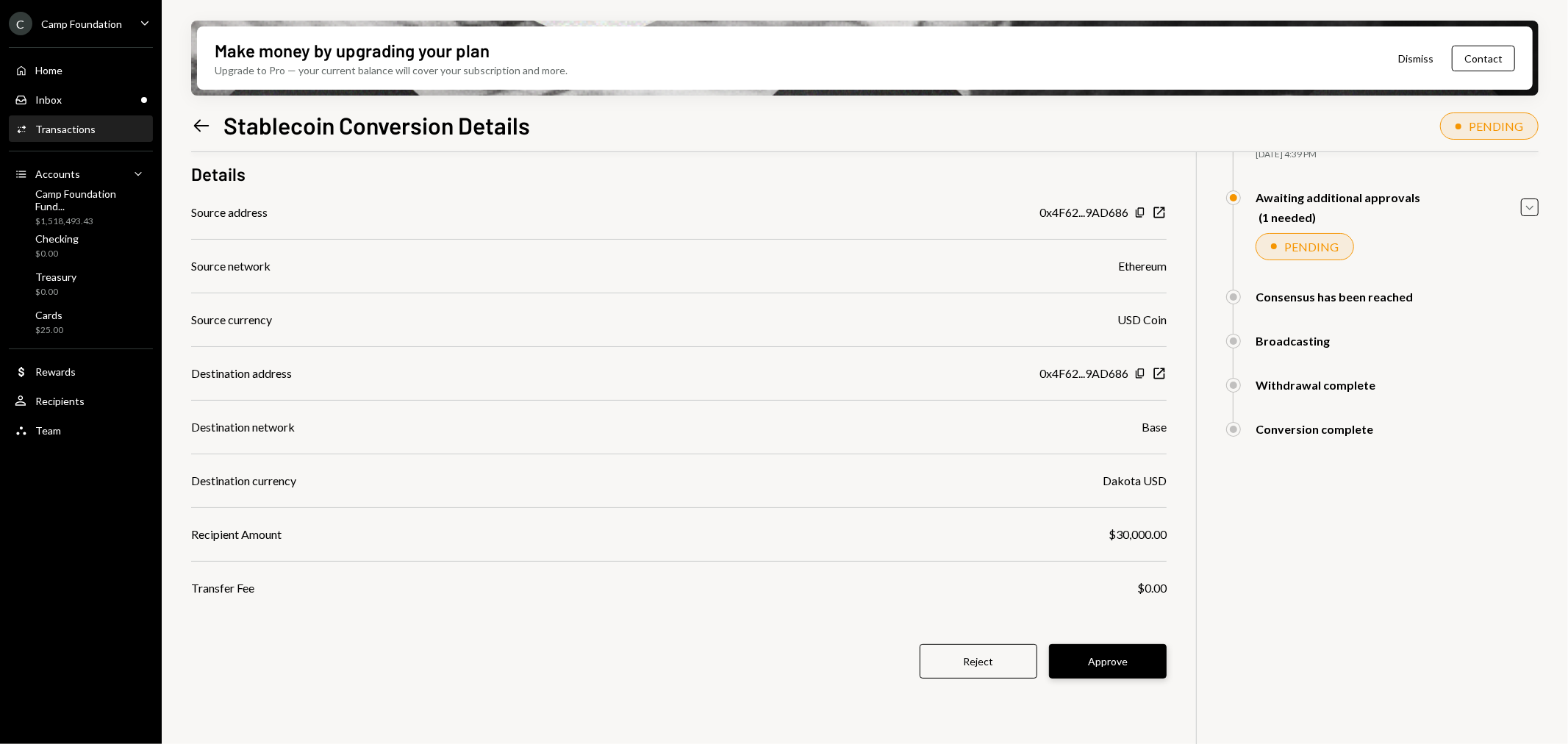
click at [1117, 660] on button "Approve" at bounding box center [1108, 660] width 118 height 34
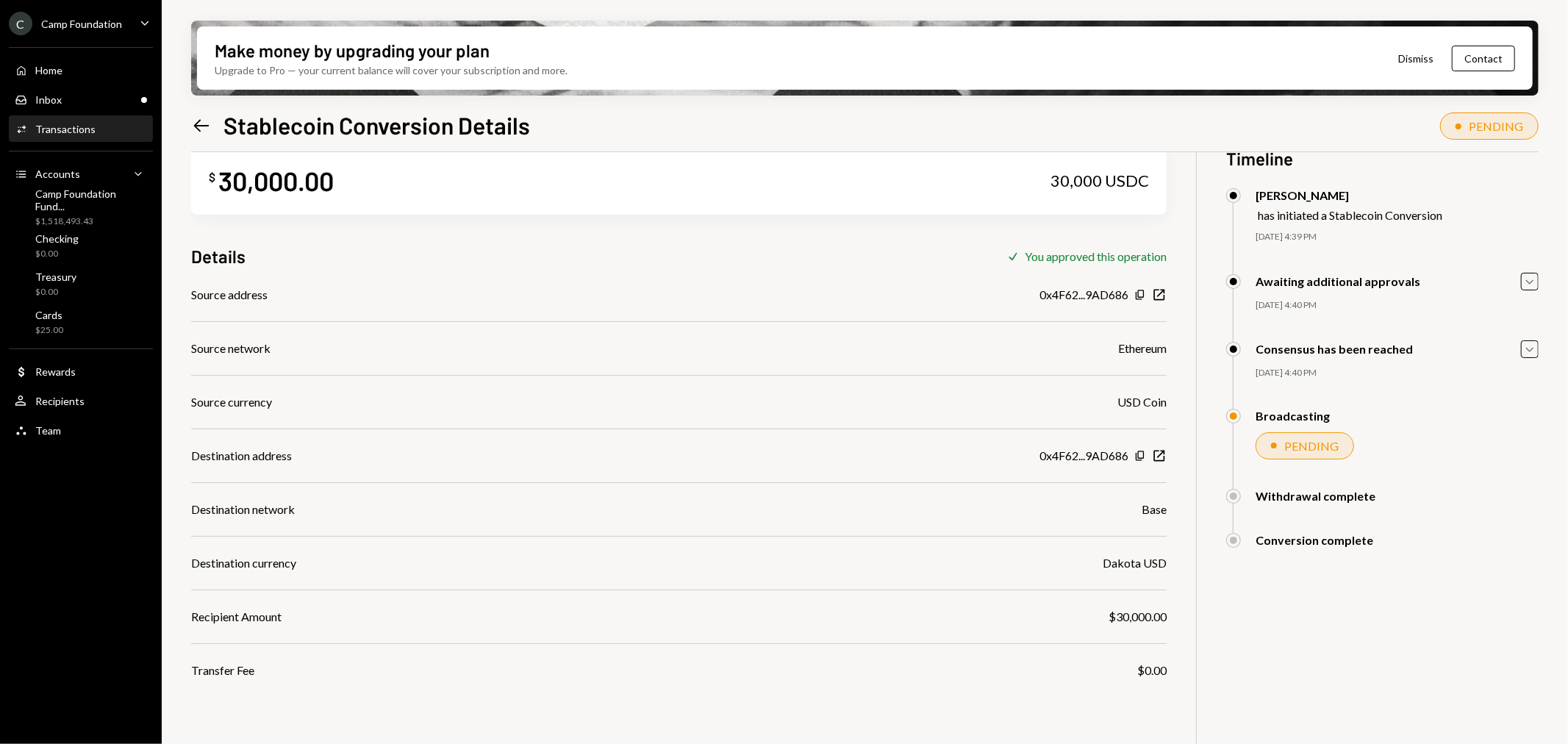
scroll to position [0, 0]
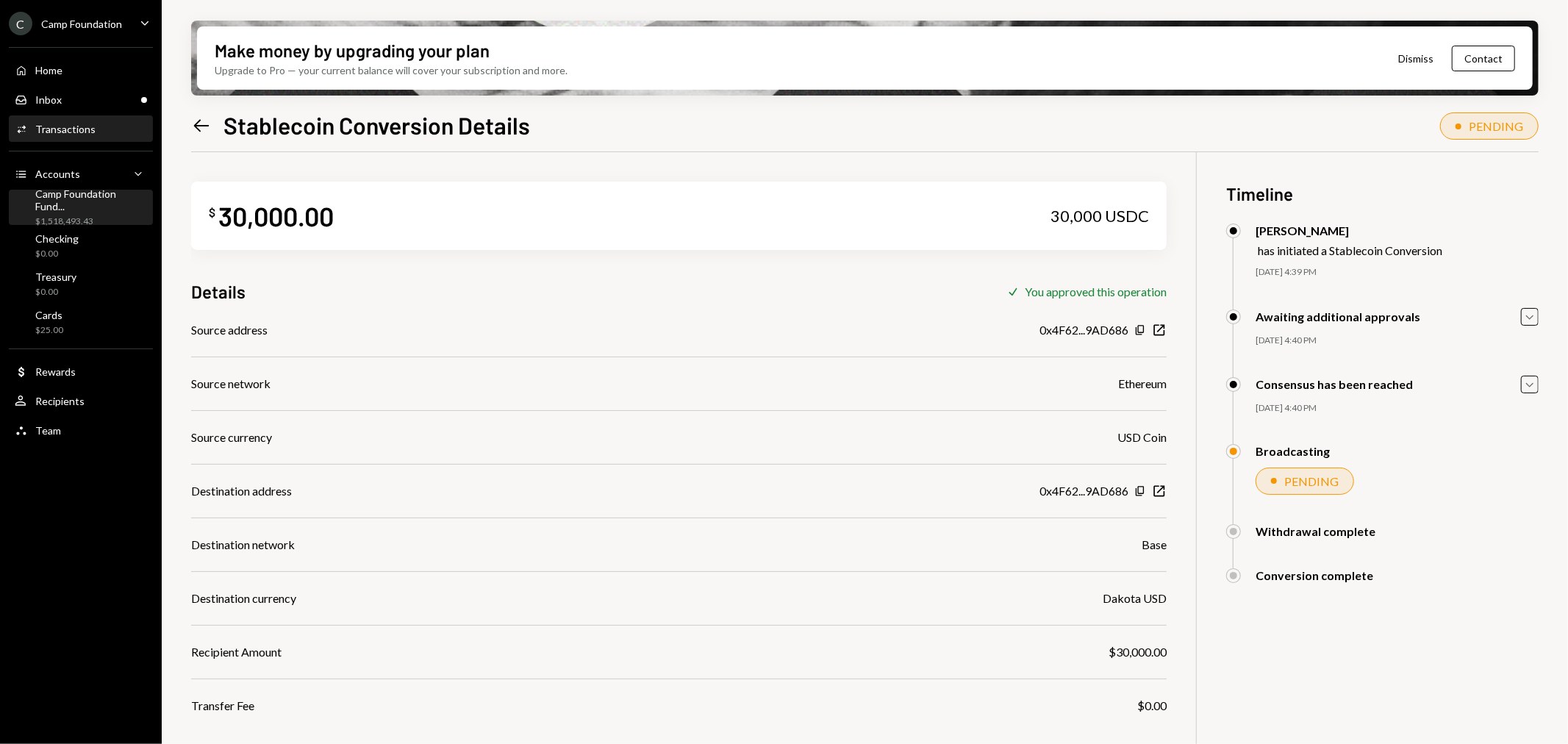
drag, startPoint x: 117, startPoint y: 203, endPoint x: 127, endPoint y: 210, distance: 12.2
click at [117, 203] on div "Camp Foundation Fund..." at bounding box center [91, 200] width 112 height 25
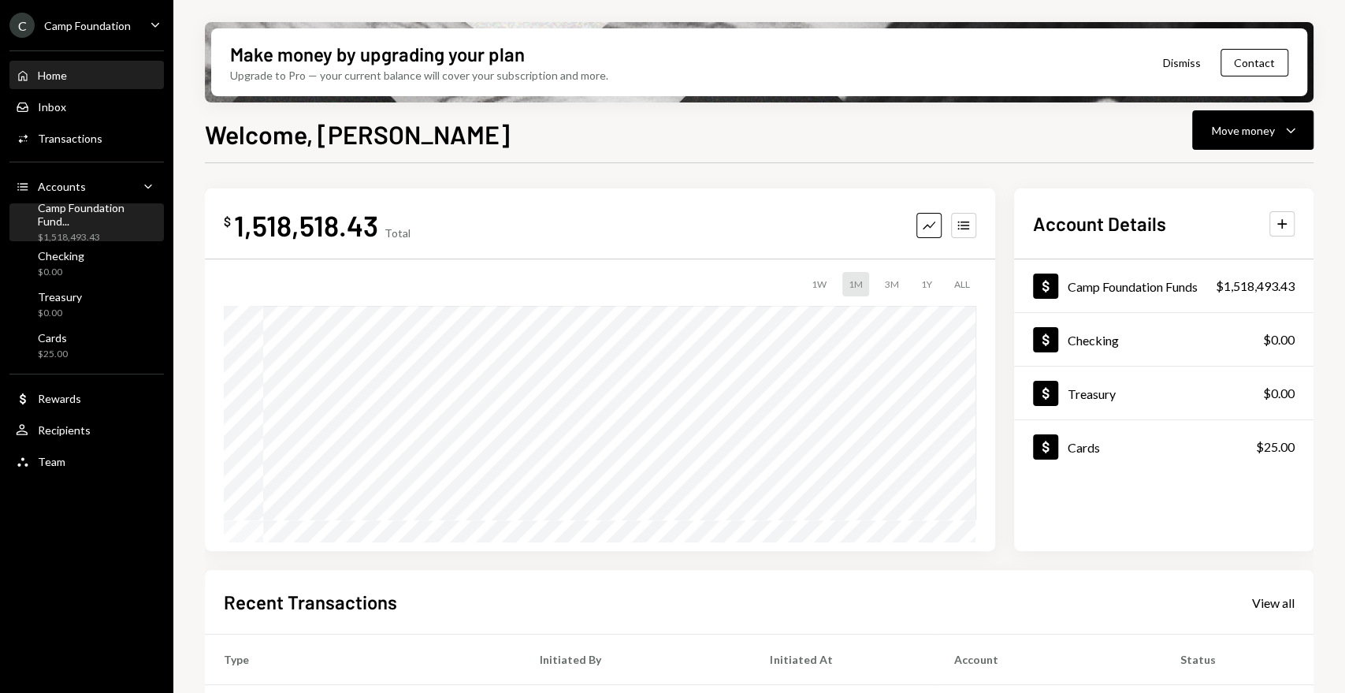
click at [88, 218] on div "Camp Foundation Fund..." at bounding box center [98, 214] width 120 height 27
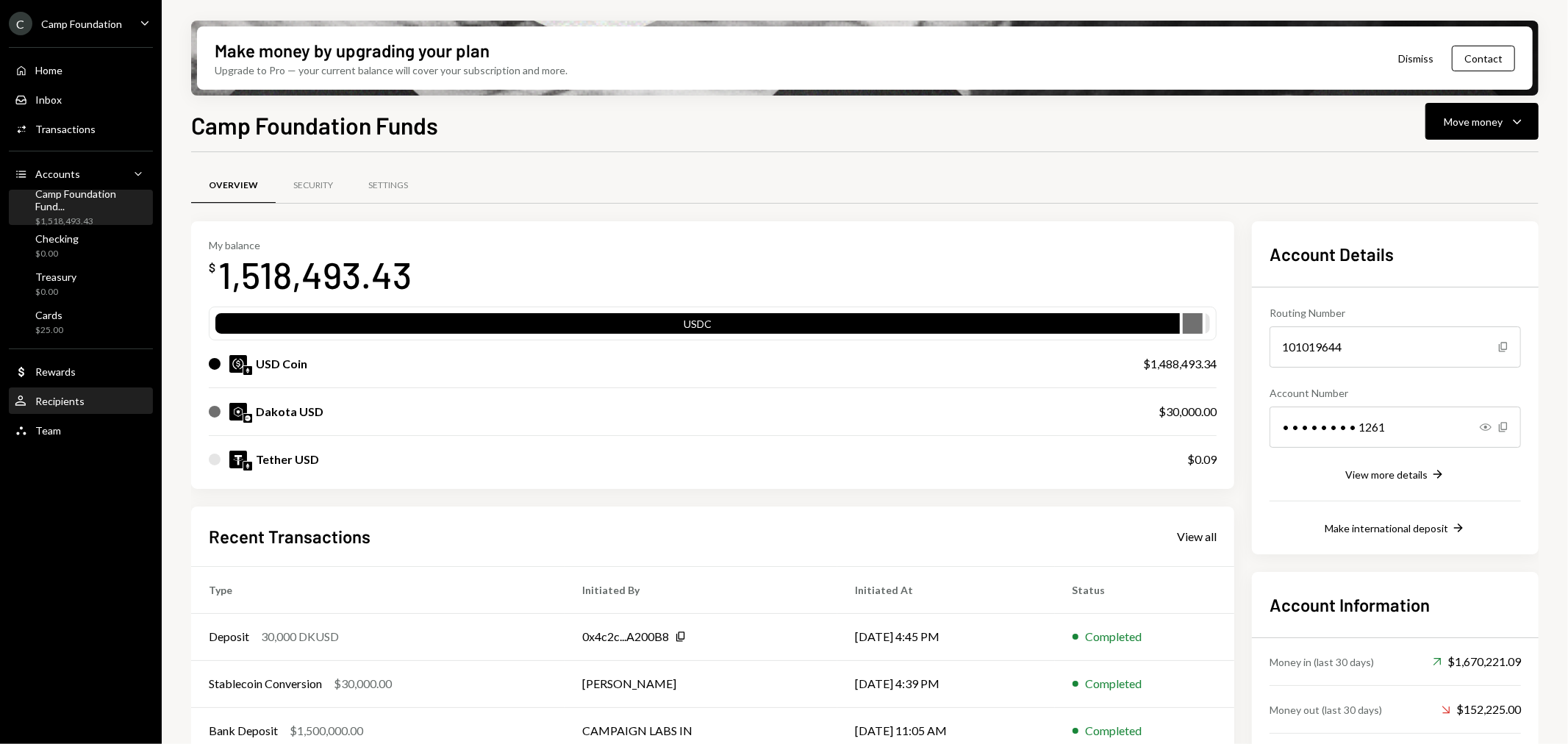
click at [72, 404] on div "Recipients" at bounding box center [60, 400] width 49 height 12
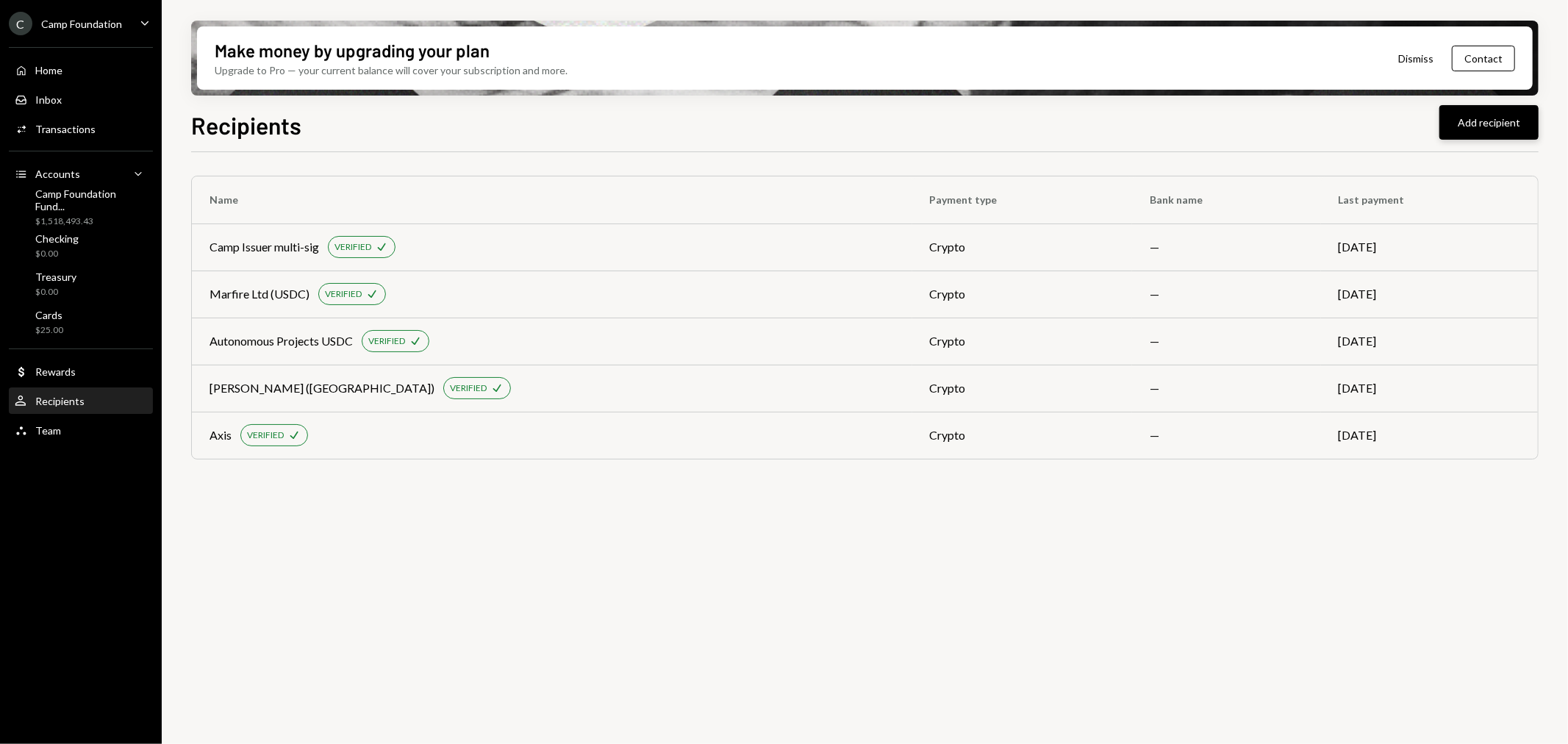
click at [1471, 125] on button "Add recipient" at bounding box center [1489, 122] width 99 height 34
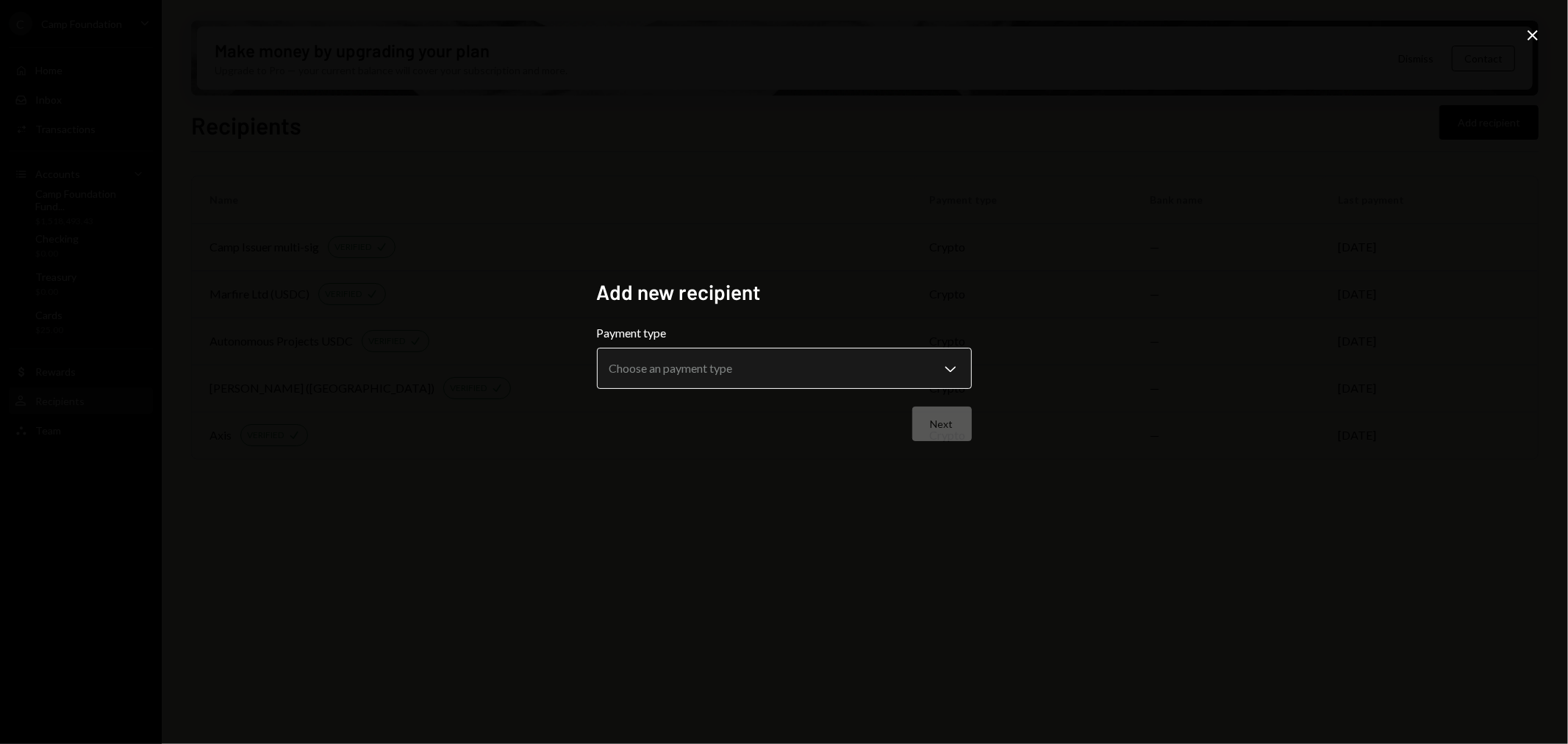
click at [741, 365] on body "**********" at bounding box center [784, 372] width 1568 height 744
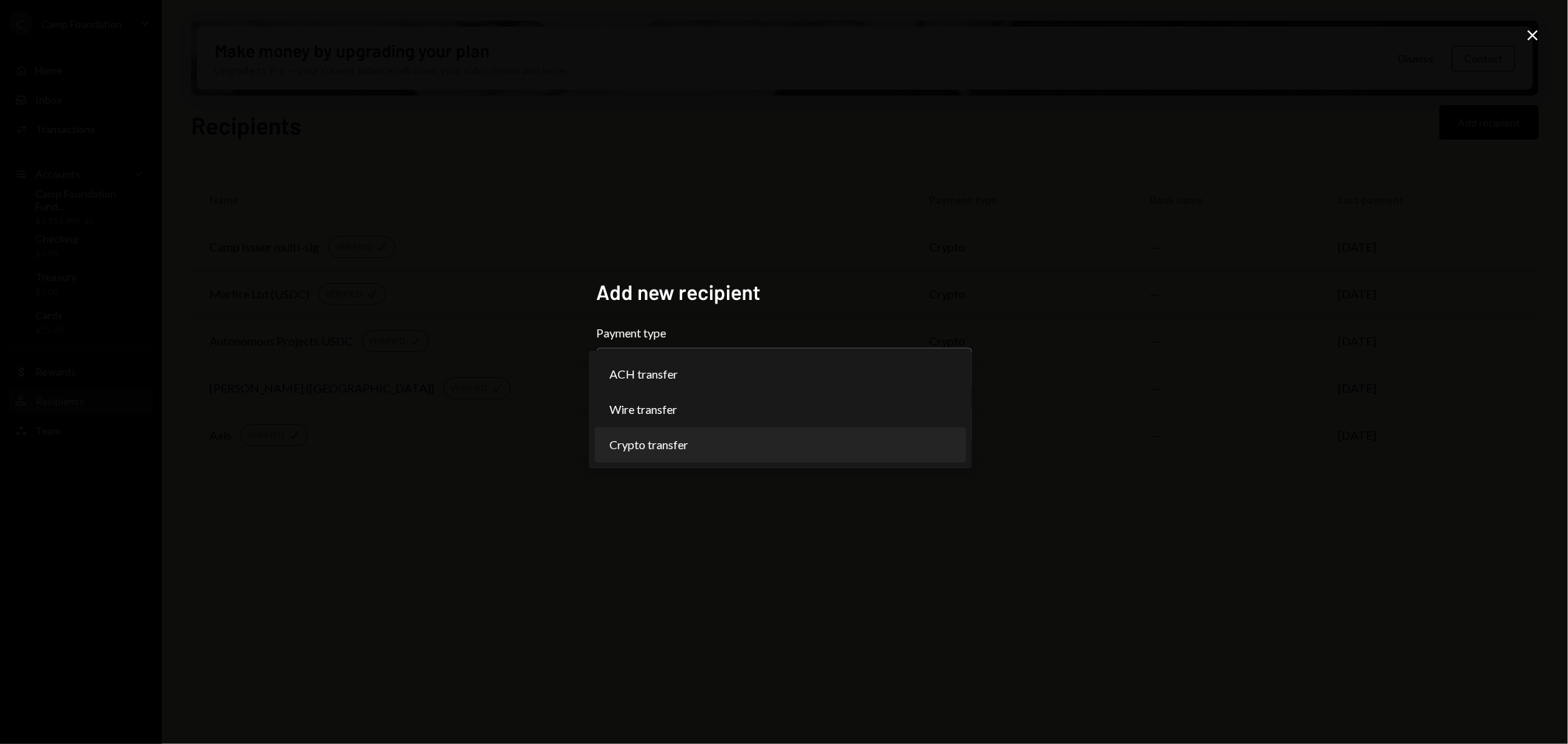
select select "******"
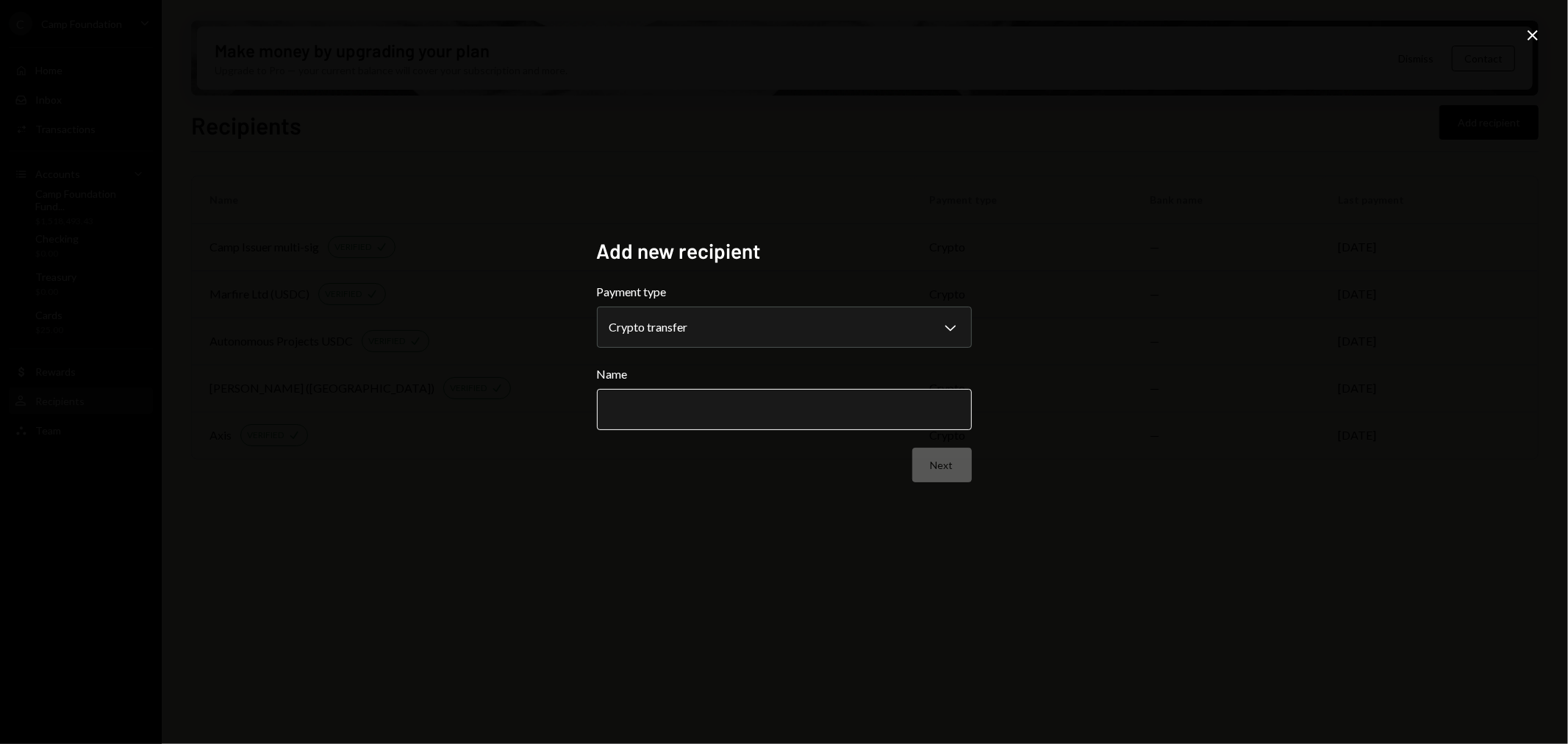
click at [682, 406] on input "Name" at bounding box center [784, 409] width 375 height 41
click at [732, 407] on input "**********" at bounding box center [784, 409] width 375 height 41
type input "**********"
click at [1531, 33] on icon at bounding box center [1533, 34] width 10 height 10
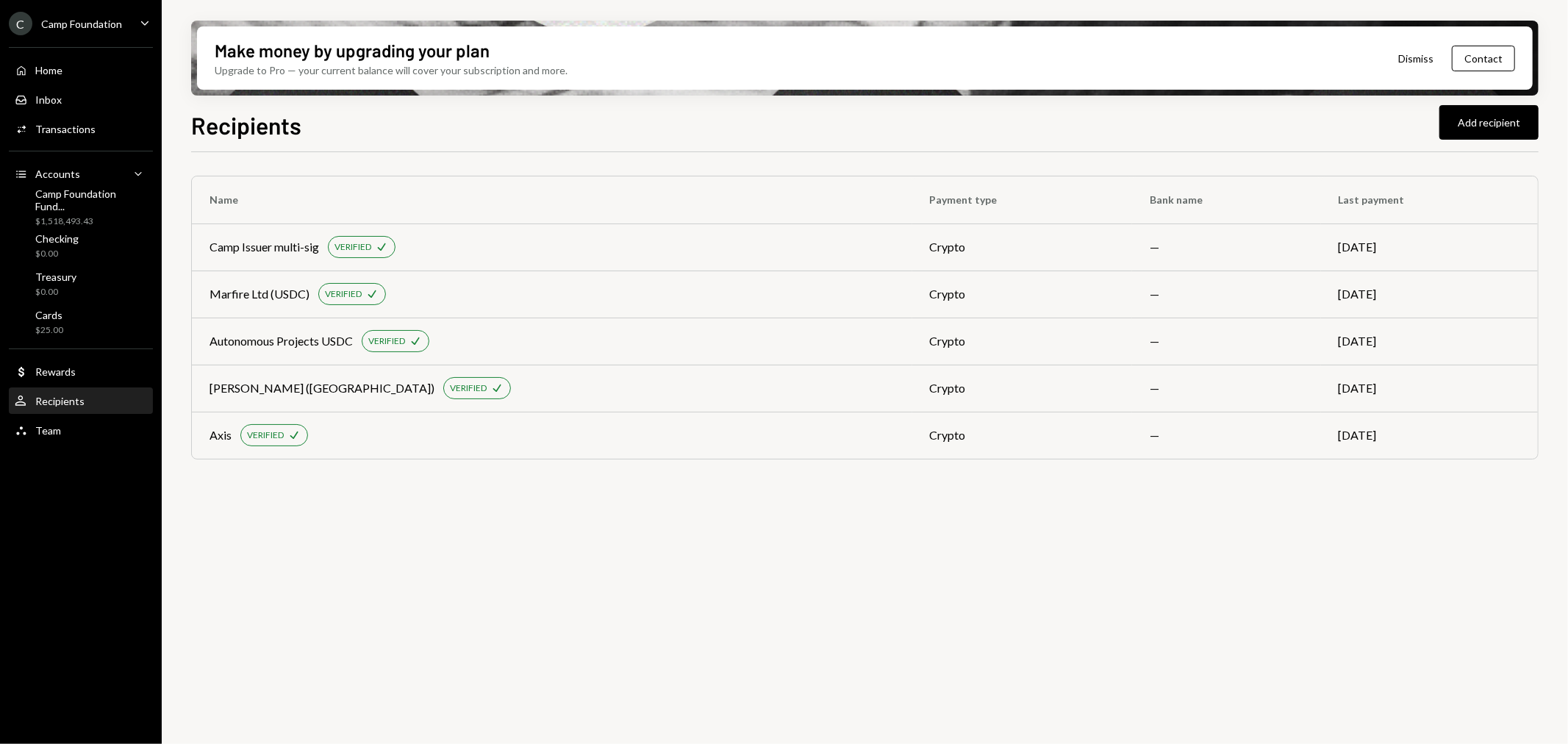
click at [974, 109] on div "Recipients Add recipient" at bounding box center [865, 123] width 1348 height 33
